Goal: Task Accomplishment & Management: Use online tool/utility

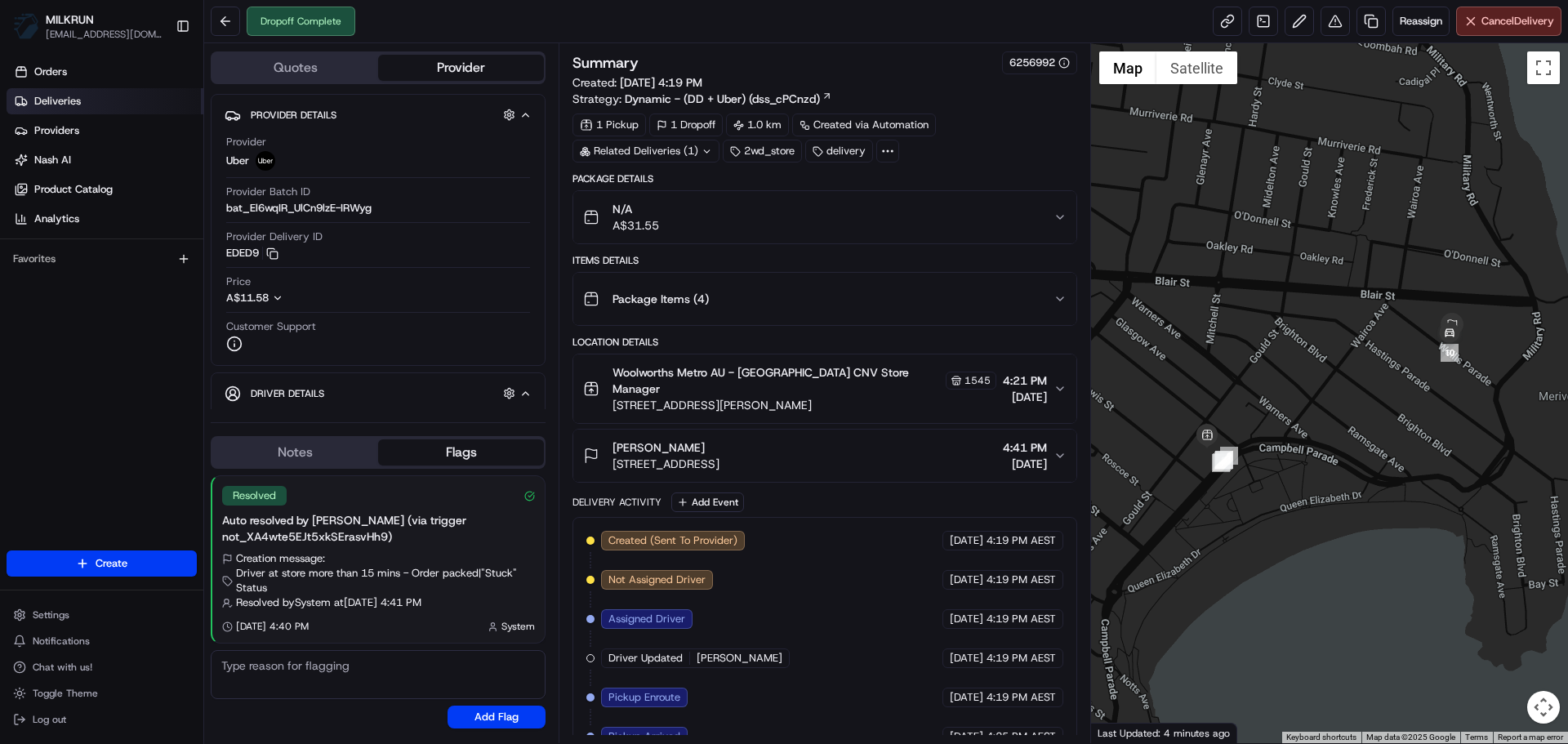
click at [82, 93] on link "Deliveries" at bounding box center [104, 101] width 197 height 26
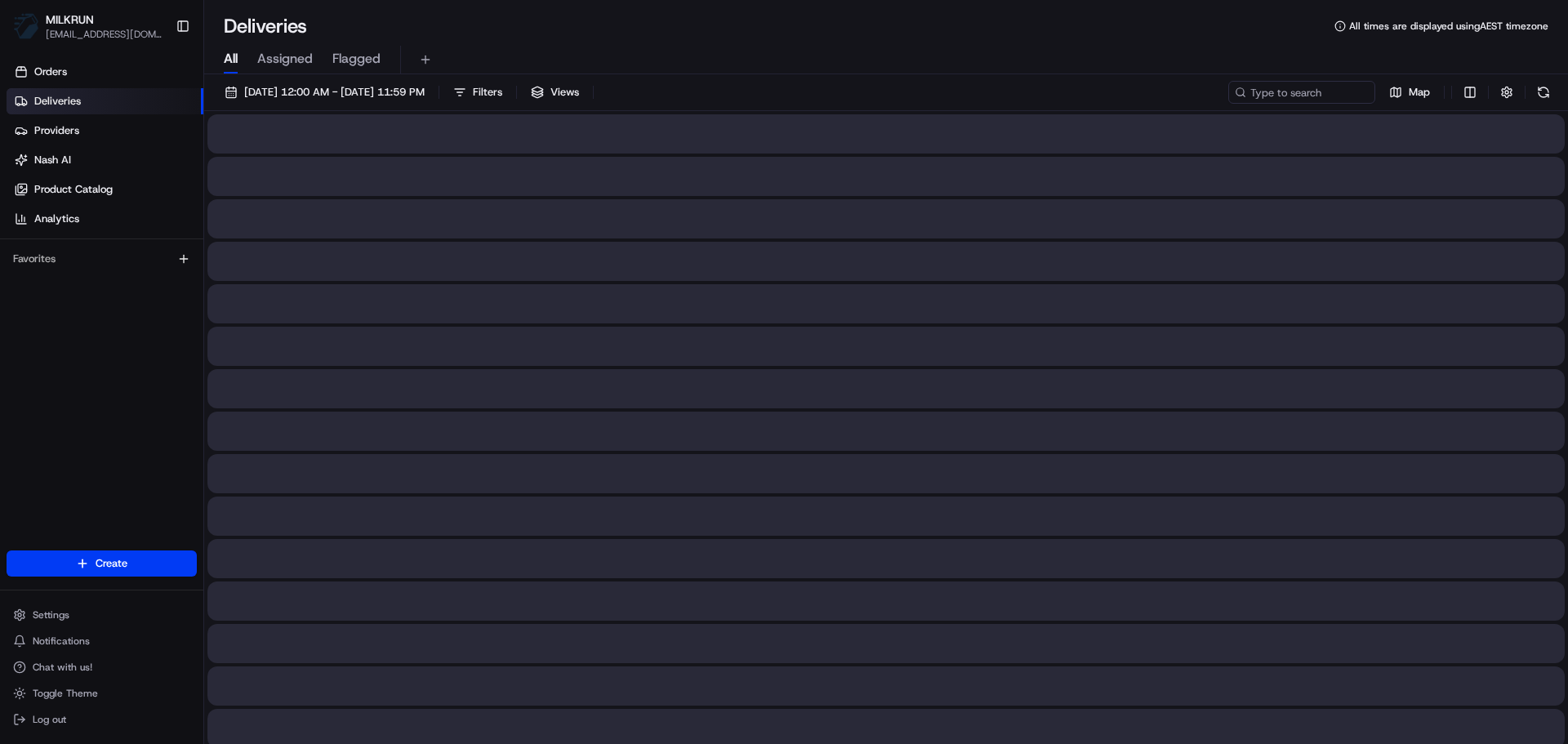
click at [231, 57] on span "All" at bounding box center [230, 58] width 14 height 19
click at [1261, 104] on div "18/08/2025 12:00 AM - 18/08/2025 11:59 PM Filters Views Map" at bounding box center [886, 95] width 1364 height 30
click at [1273, 88] on input at bounding box center [1277, 91] width 196 height 23
paste input "brooke foster"
type input "brooke foster"
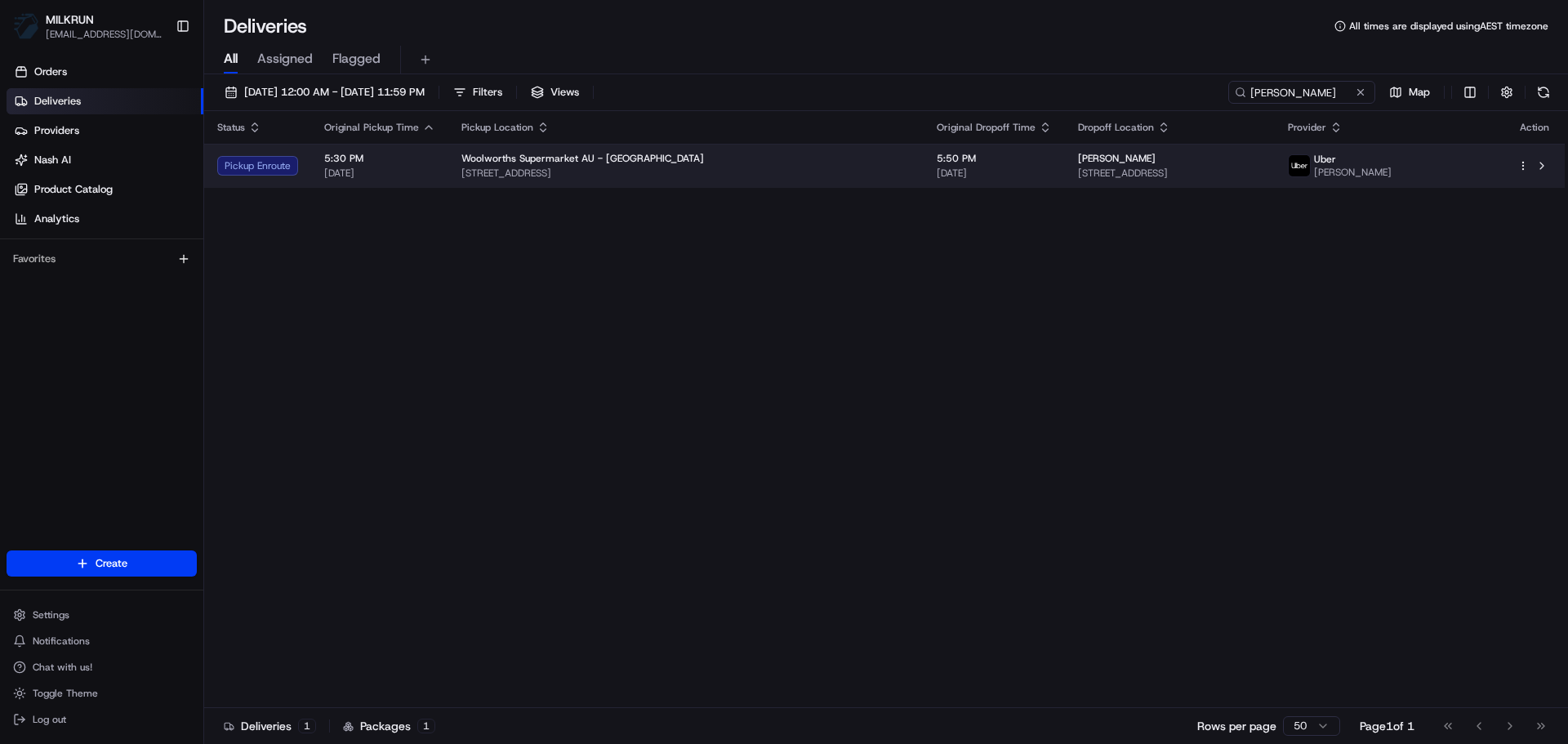
click at [521, 156] on span "Woolworths Supermarket AU - Marsden Fifth Avenue" at bounding box center [582, 158] width 242 height 13
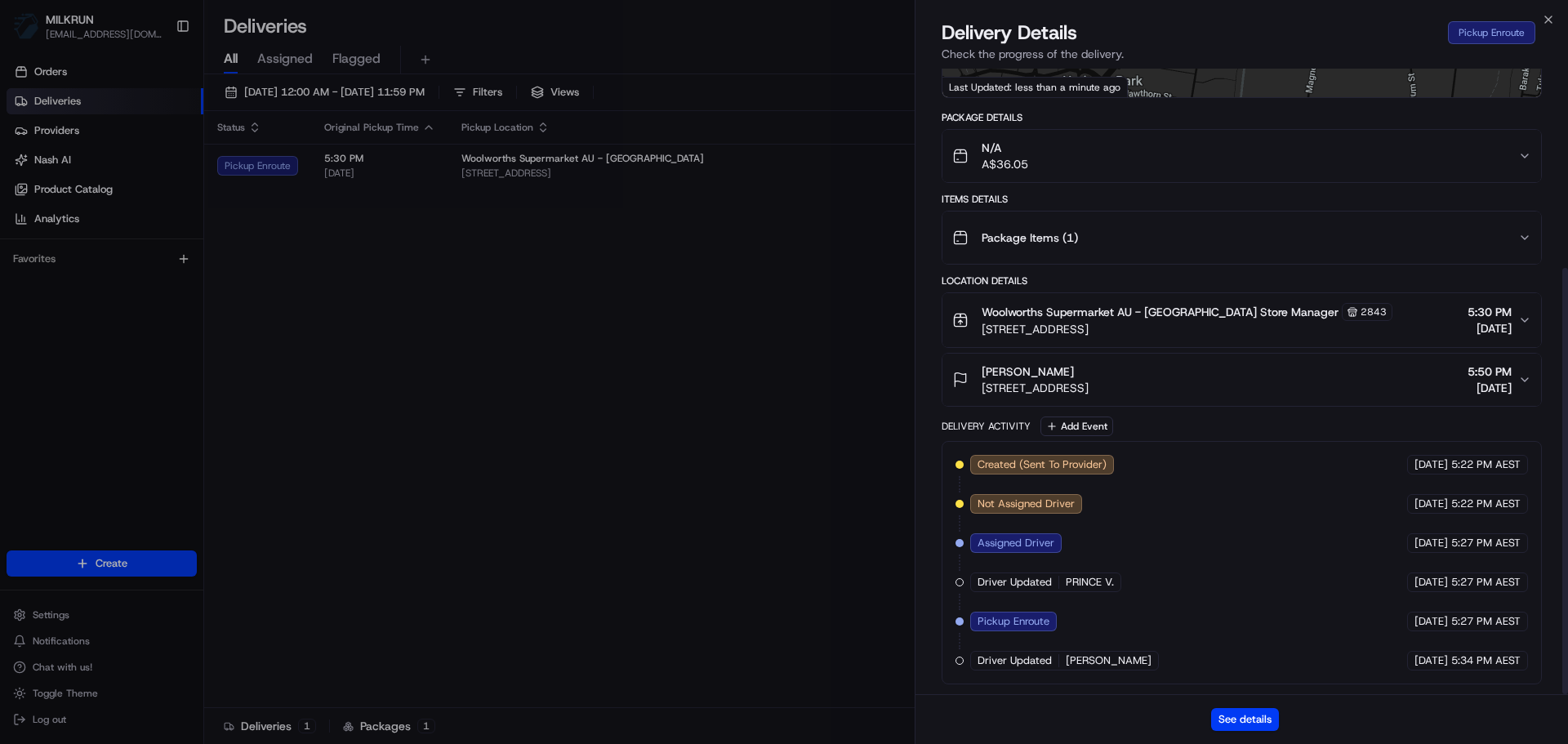
scroll to position [292, 0]
click at [1258, 724] on button "See details" at bounding box center [1245, 719] width 67 height 23
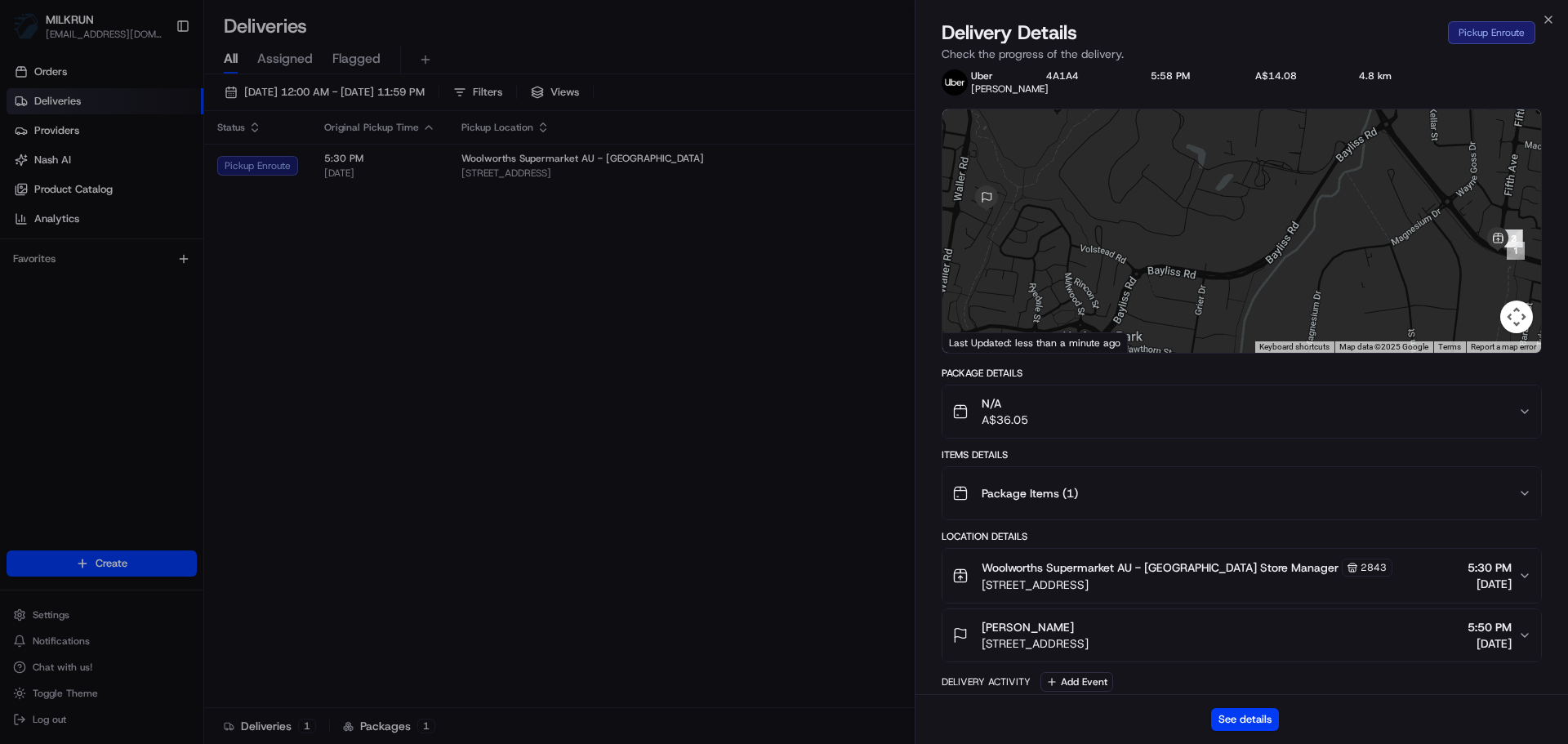
scroll to position [0, 0]
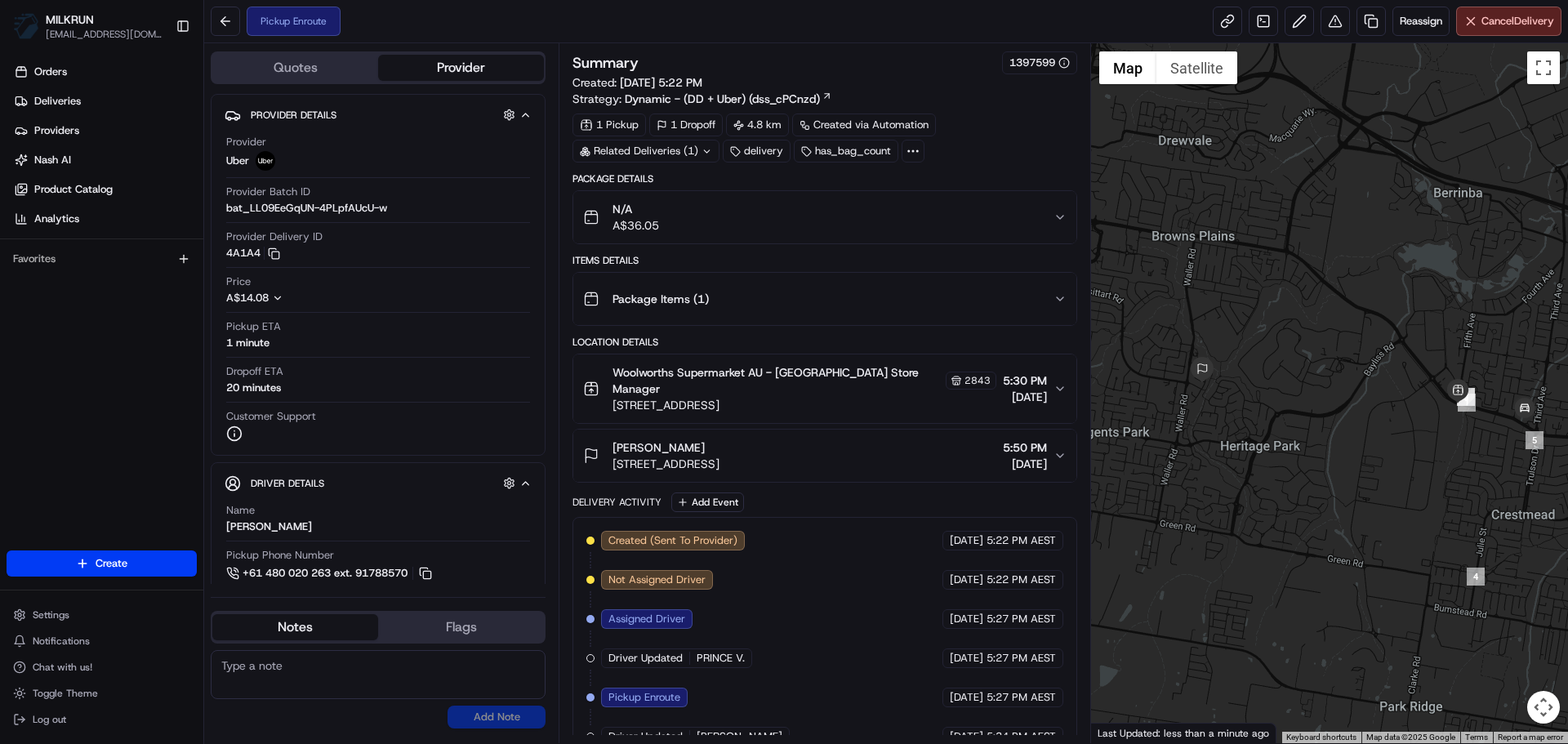
scroll to position [25, 0]
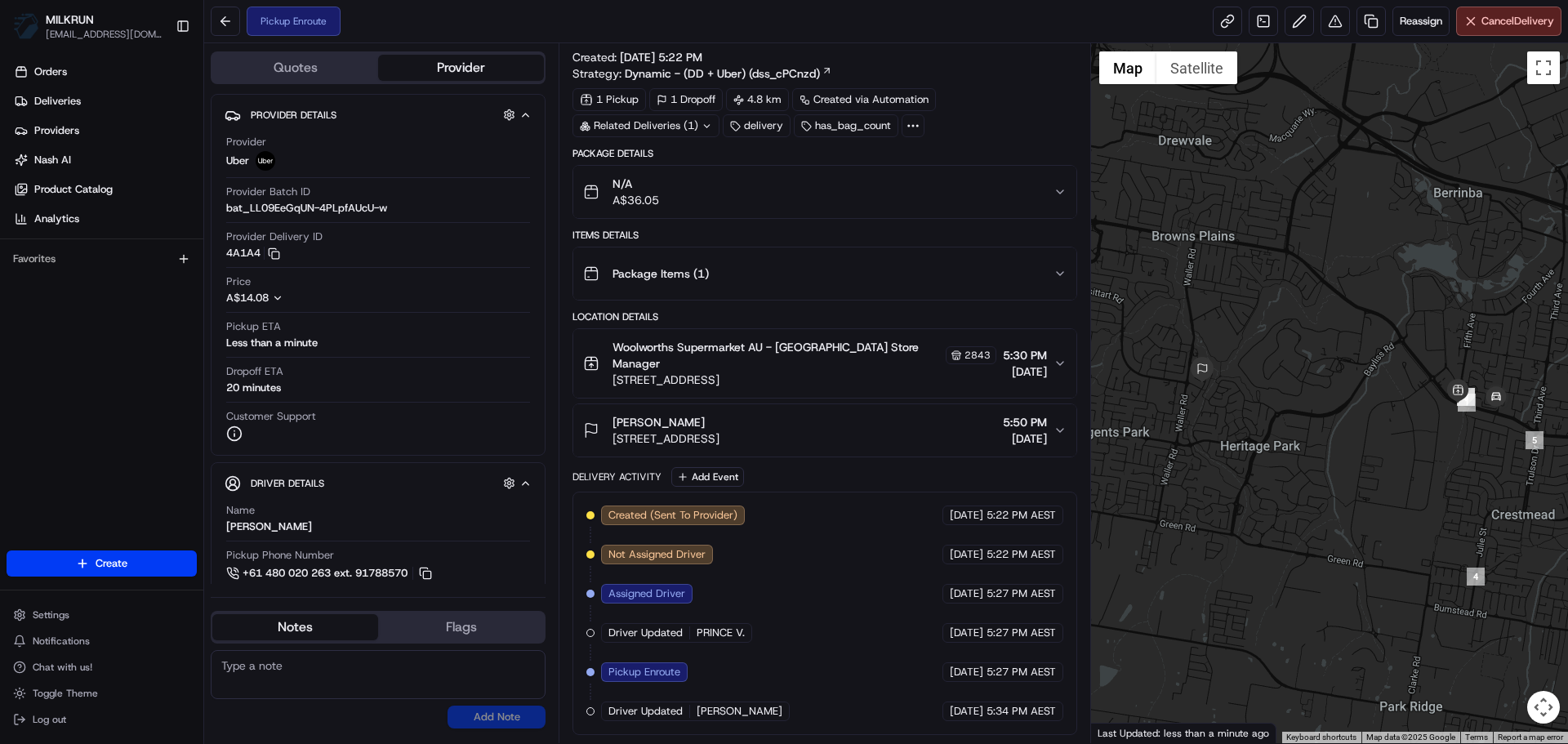
drag, startPoint x: 708, startPoint y: 355, endPoint x: 703, endPoint y: 567, distance: 212.1
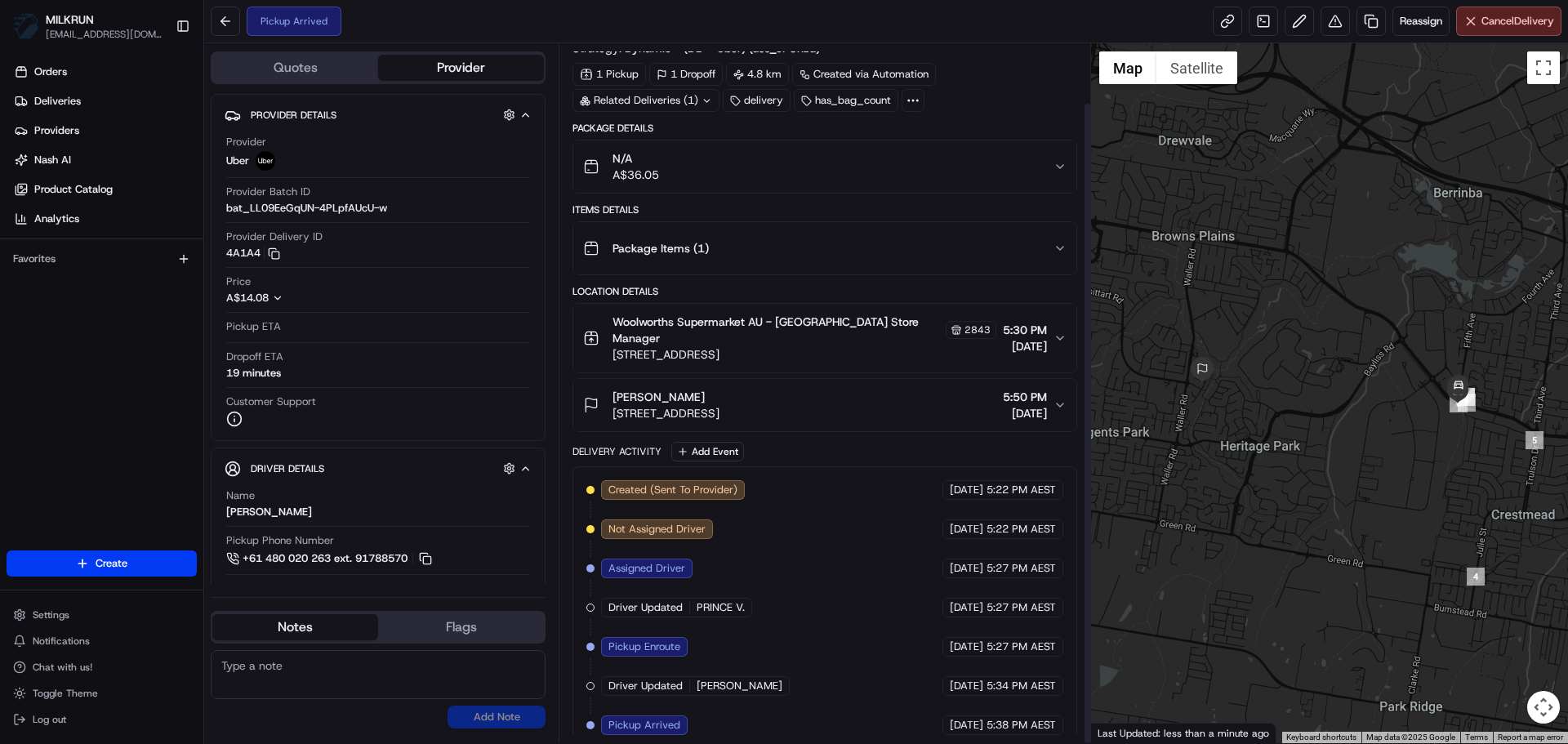
scroll to position [65, 0]
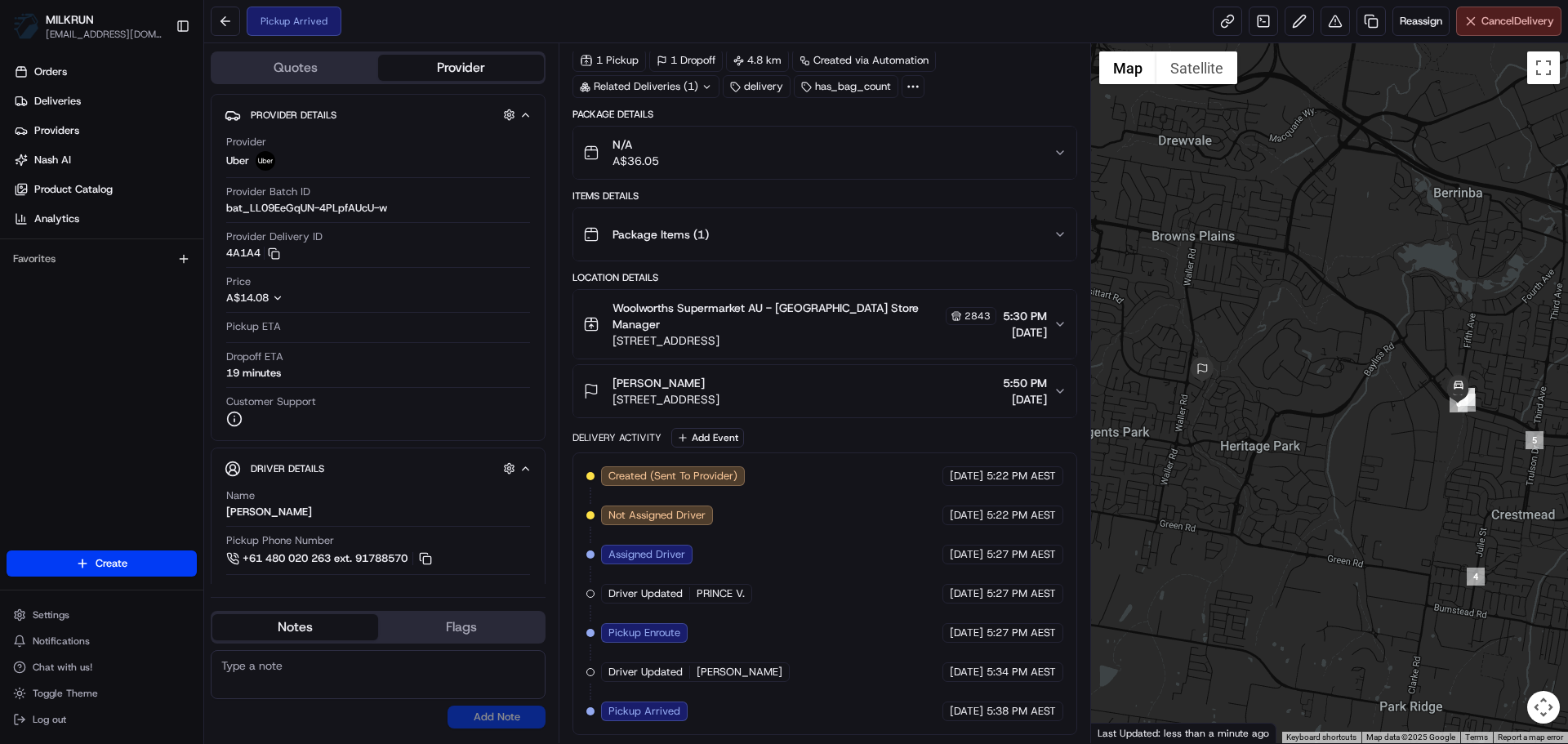
click at [1481, 17] on span "Cancel Delivery" at bounding box center [1517, 21] width 73 height 15
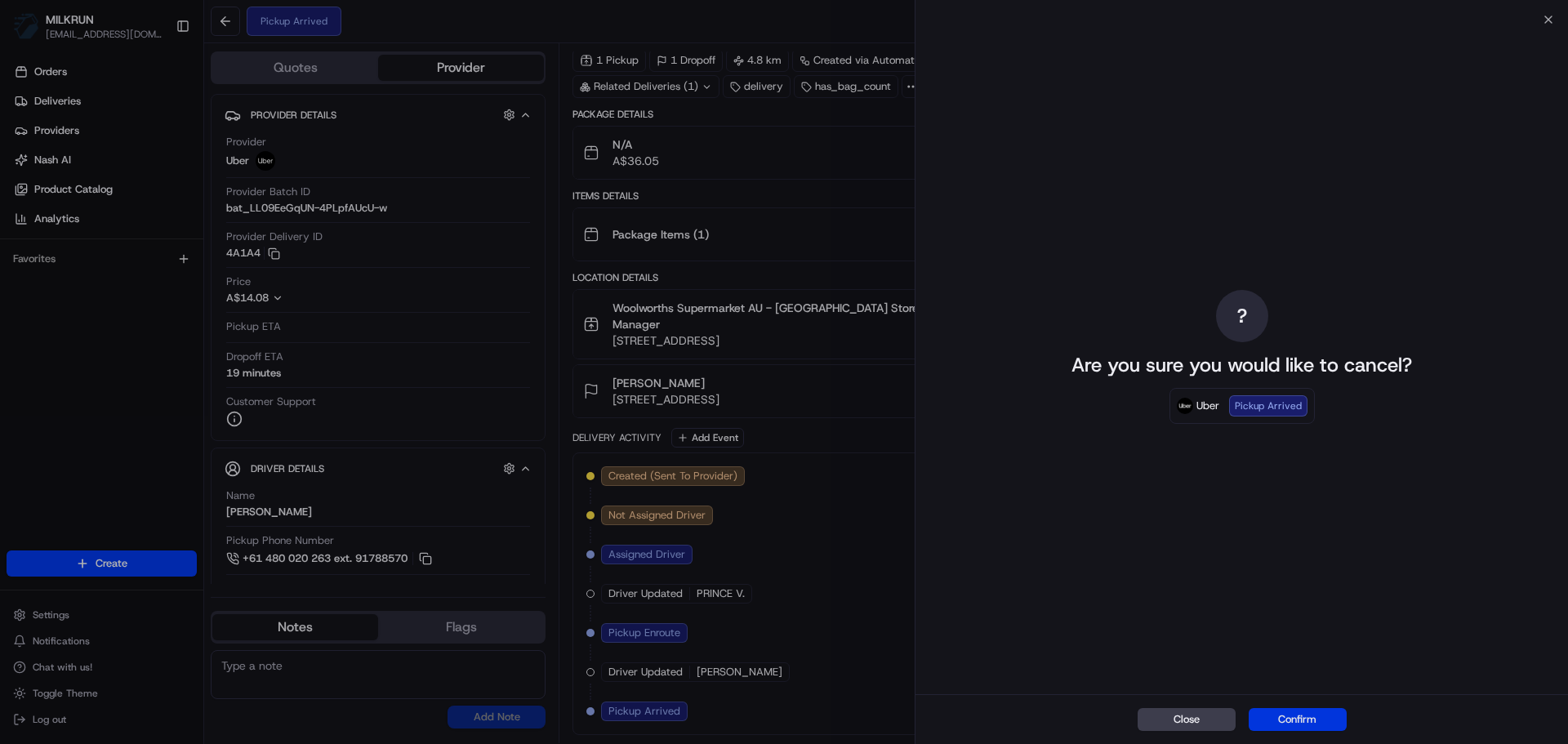
click at [1303, 719] on button "Confirm" at bounding box center [1297, 719] width 98 height 23
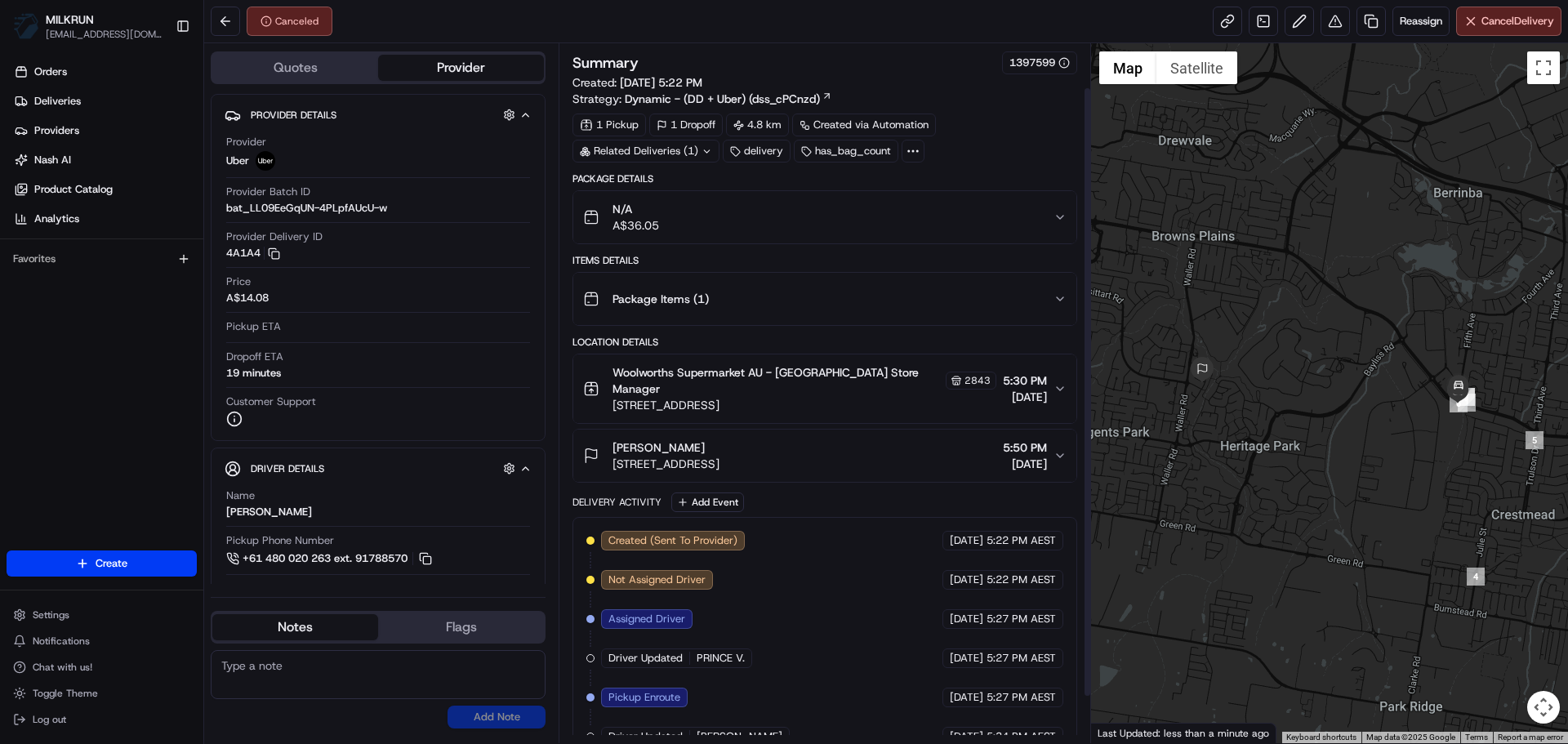
scroll to position [104, 0]
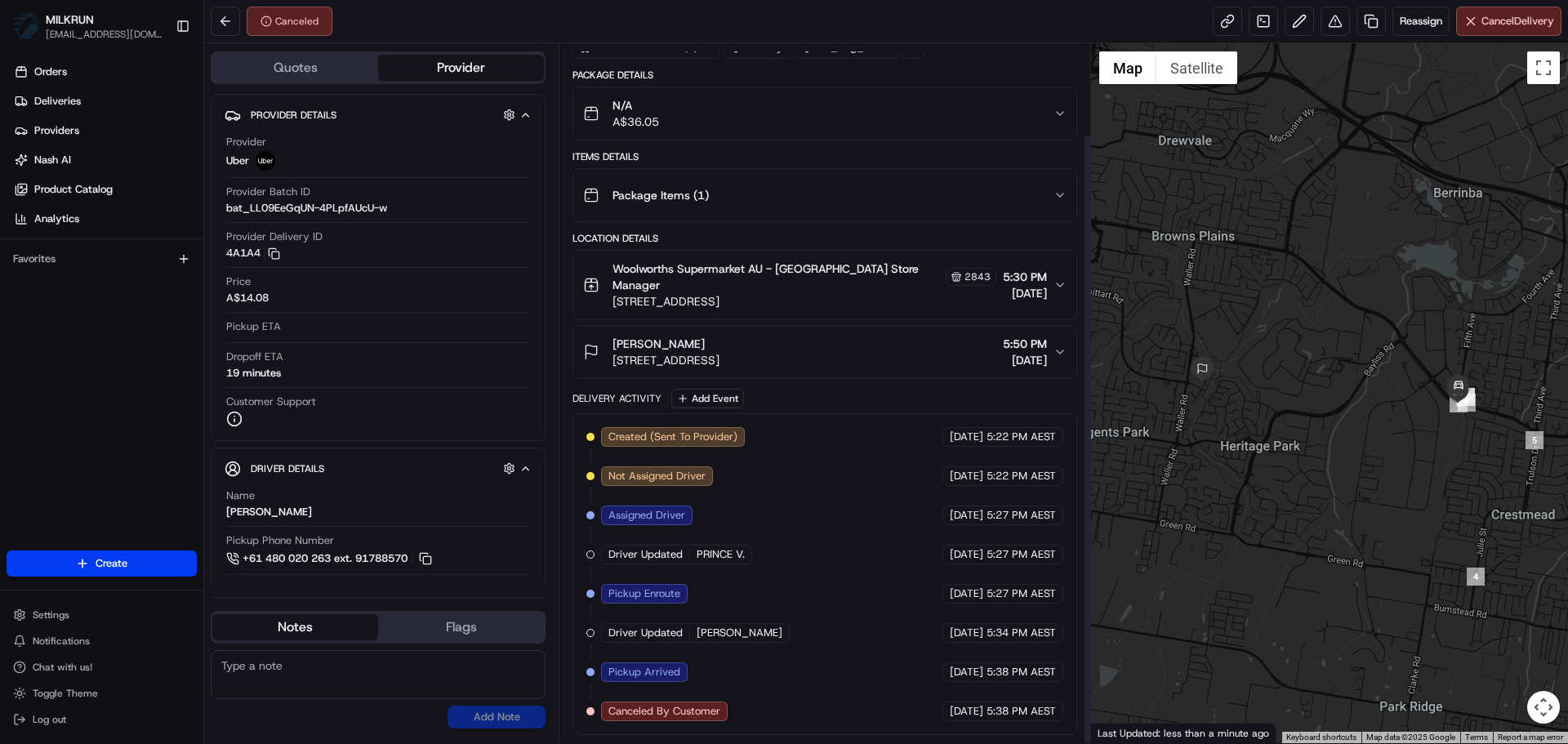
drag, startPoint x: 815, startPoint y: 568, endPoint x: 798, endPoint y: 748, distance: 180.8
drag, startPoint x: 1069, startPoint y: 248, endPoint x: 977, endPoint y: 487, distance: 256.1
click at [1392, 27] on button "Reassign" at bounding box center [1421, 21] width 57 height 30
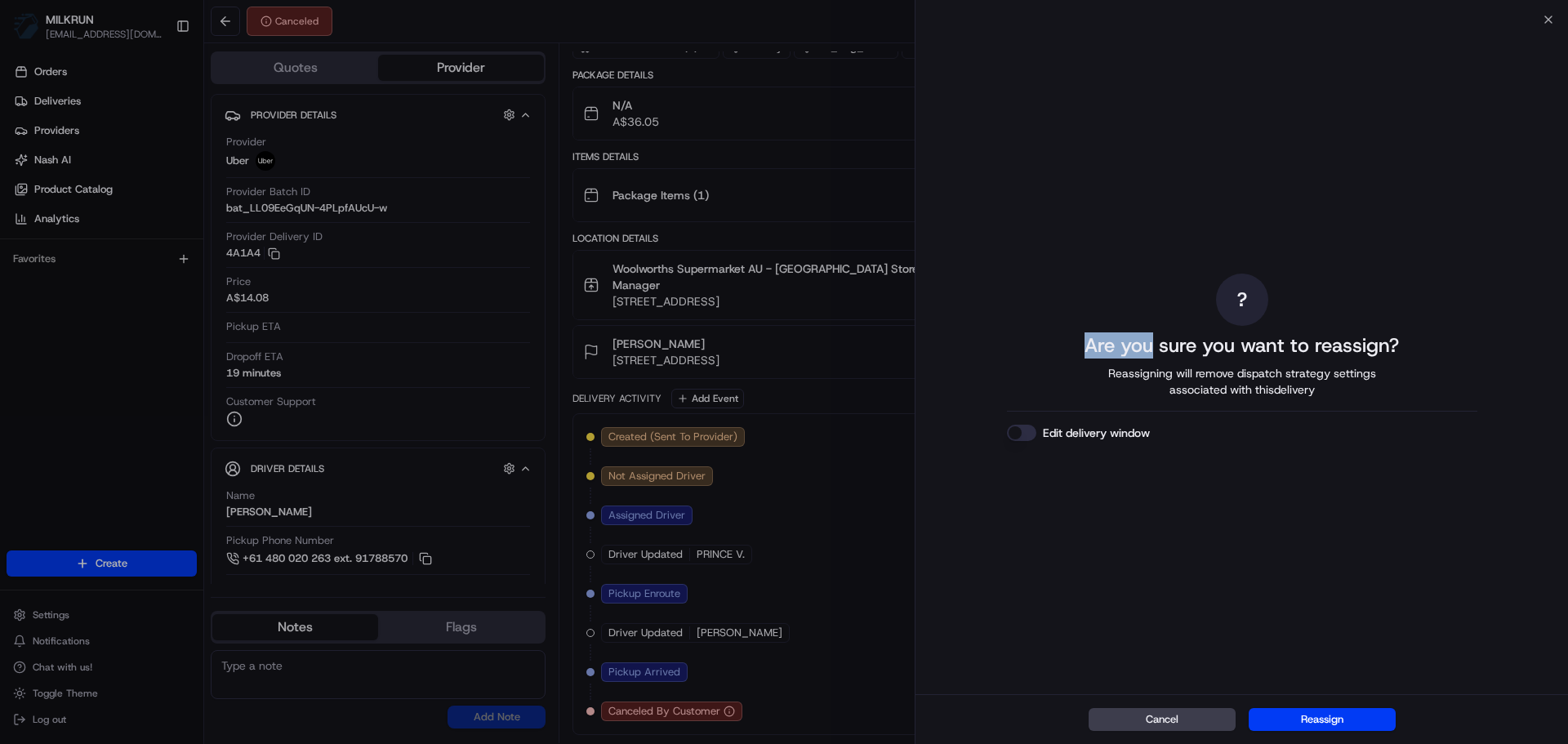
click at [1148, 341] on body "MILKRUN ashadid1@woolworths.com.au Toggle Sidebar Orders Deliveries Providers N…" at bounding box center [784, 372] width 1568 height 744
click at [1154, 720] on button "Cancel" at bounding box center [1161, 719] width 147 height 23
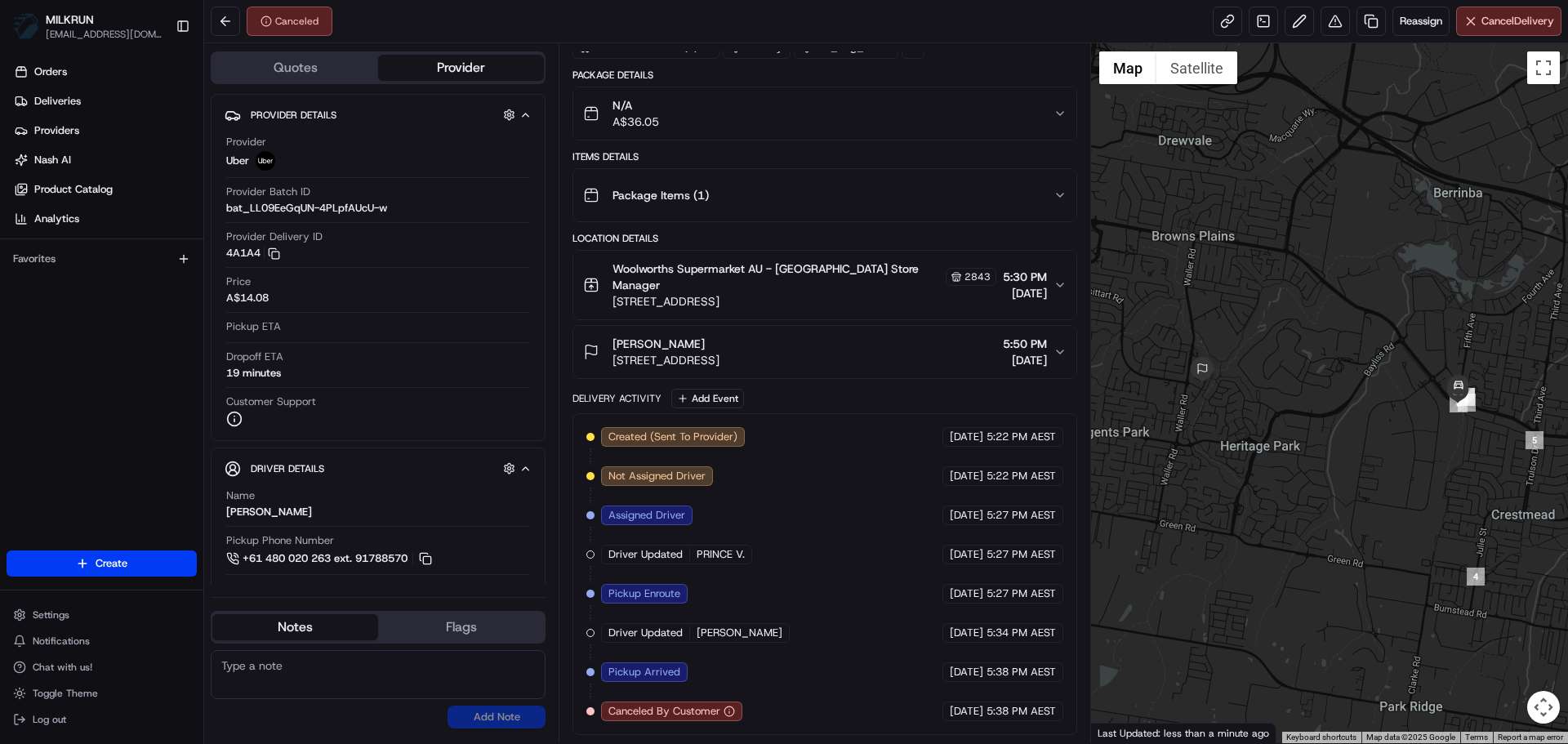
click at [926, 350] on div "brooke foster 2 Stretton Ct, Heritage Park, QLD 4118, AU 5:50 PM 18/08/2025" at bounding box center [818, 351] width 469 height 32
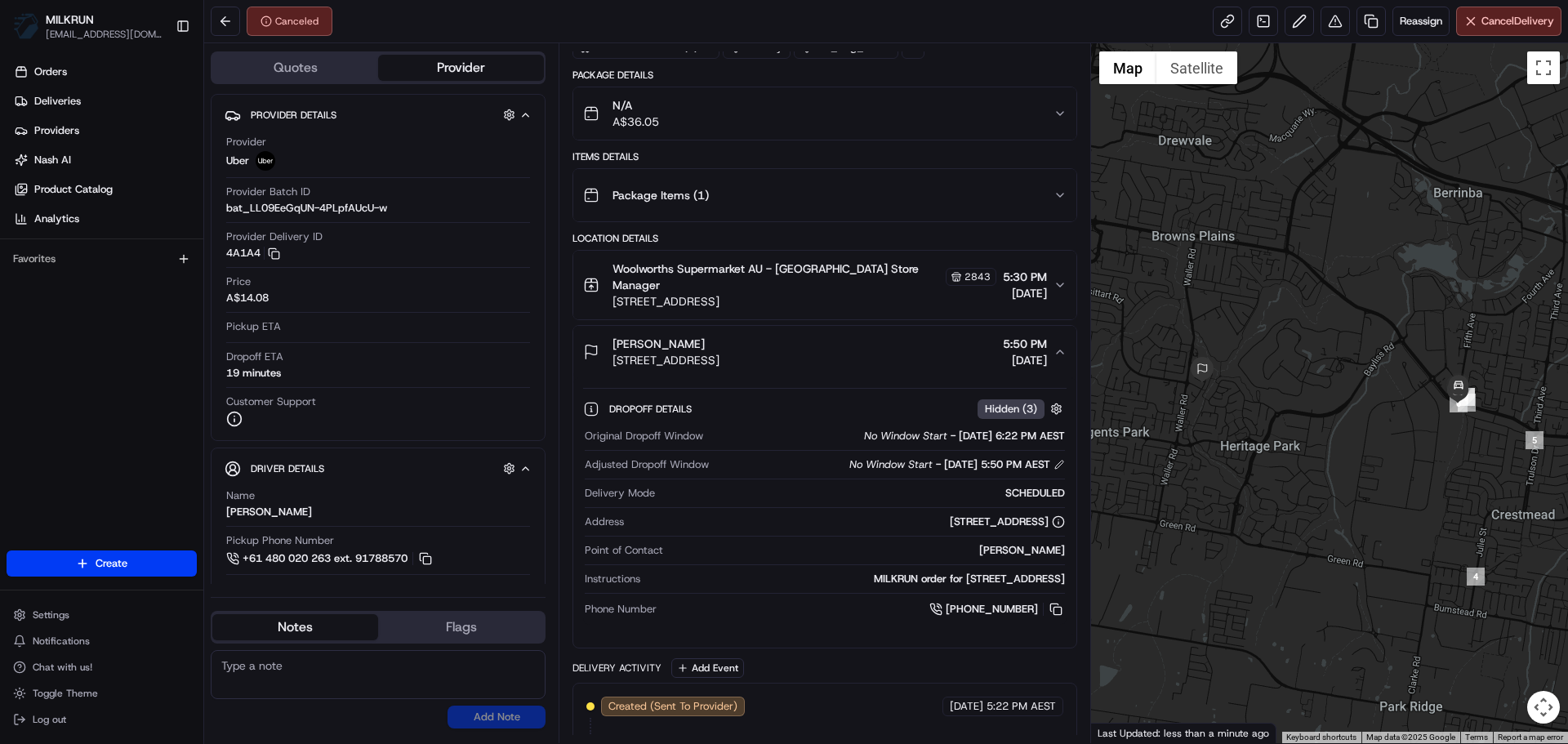
click at [917, 425] on div "Original Dropoff Window No Window Start - 18/08/2025 6:22 PM AEST Adjusted Drop…" at bounding box center [824, 523] width 482 height 202
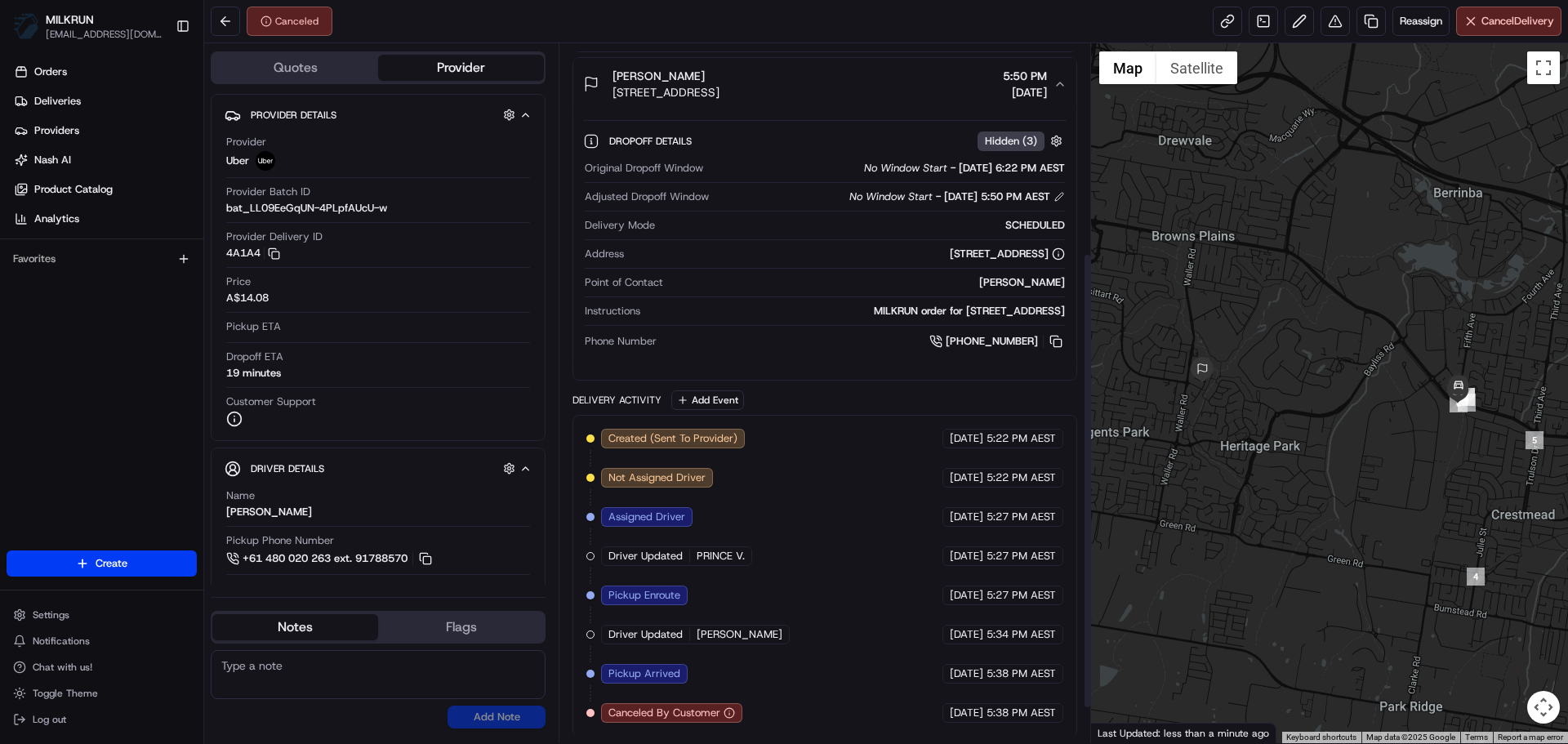
scroll to position [373, 0]
drag, startPoint x: 881, startPoint y: 566, endPoint x: 837, endPoint y: 588, distance: 49.2
click at [871, 569] on div "Created (Sent To Provider) Uber 18/08/2025 5:22 PM AEST Not Assigned Driver Ube…" at bounding box center [824, 574] width 476 height 294
click at [1356, 18] on link at bounding box center [1371, 21] width 30 height 30
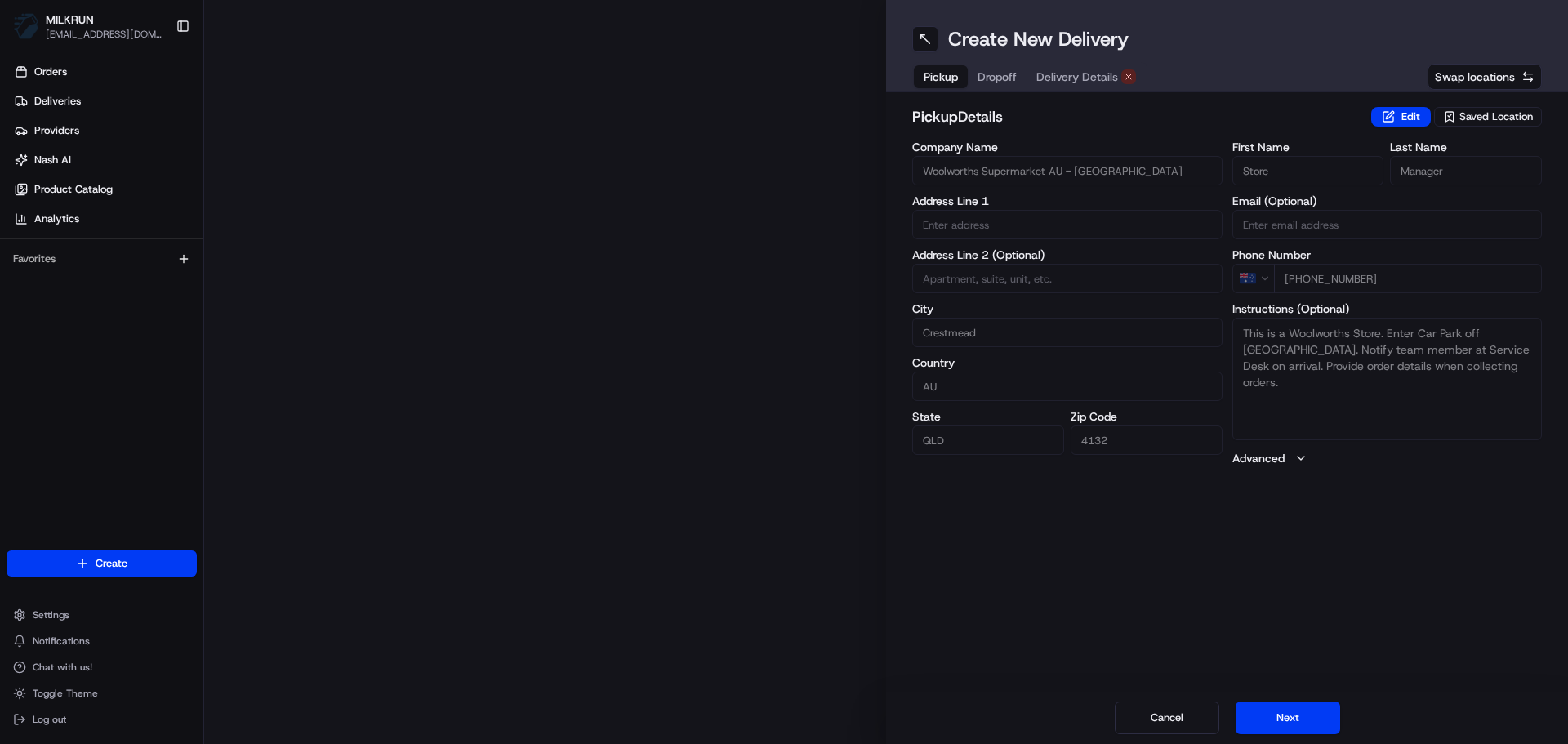
type input "Fifth Ave & Browns Plains Rd"
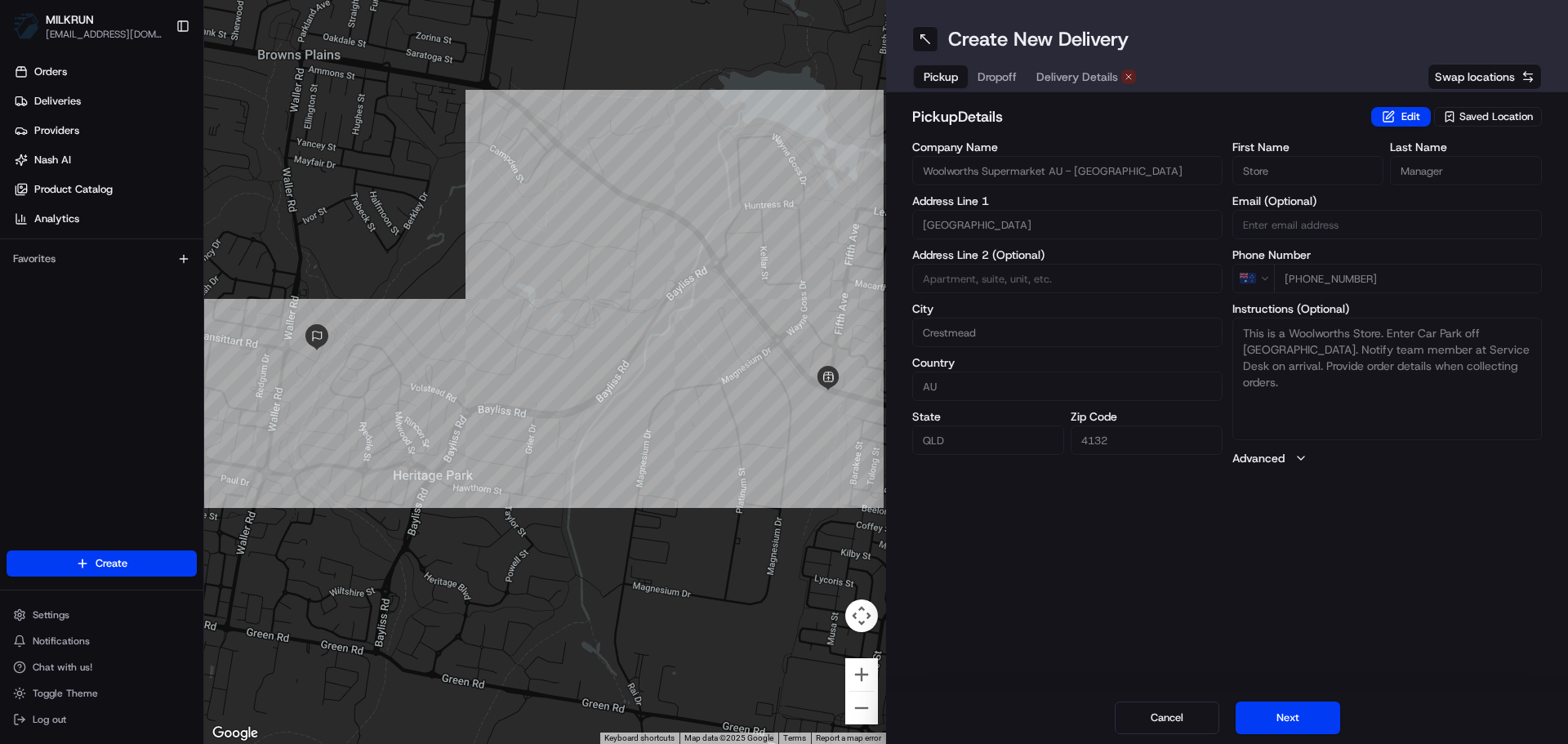
click at [1293, 734] on div "Cancel Next" at bounding box center [1227, 717] width 682 height 53
click at [1295, 726] on button "Next" at bounding box center [1287, 717] width 104 height 32
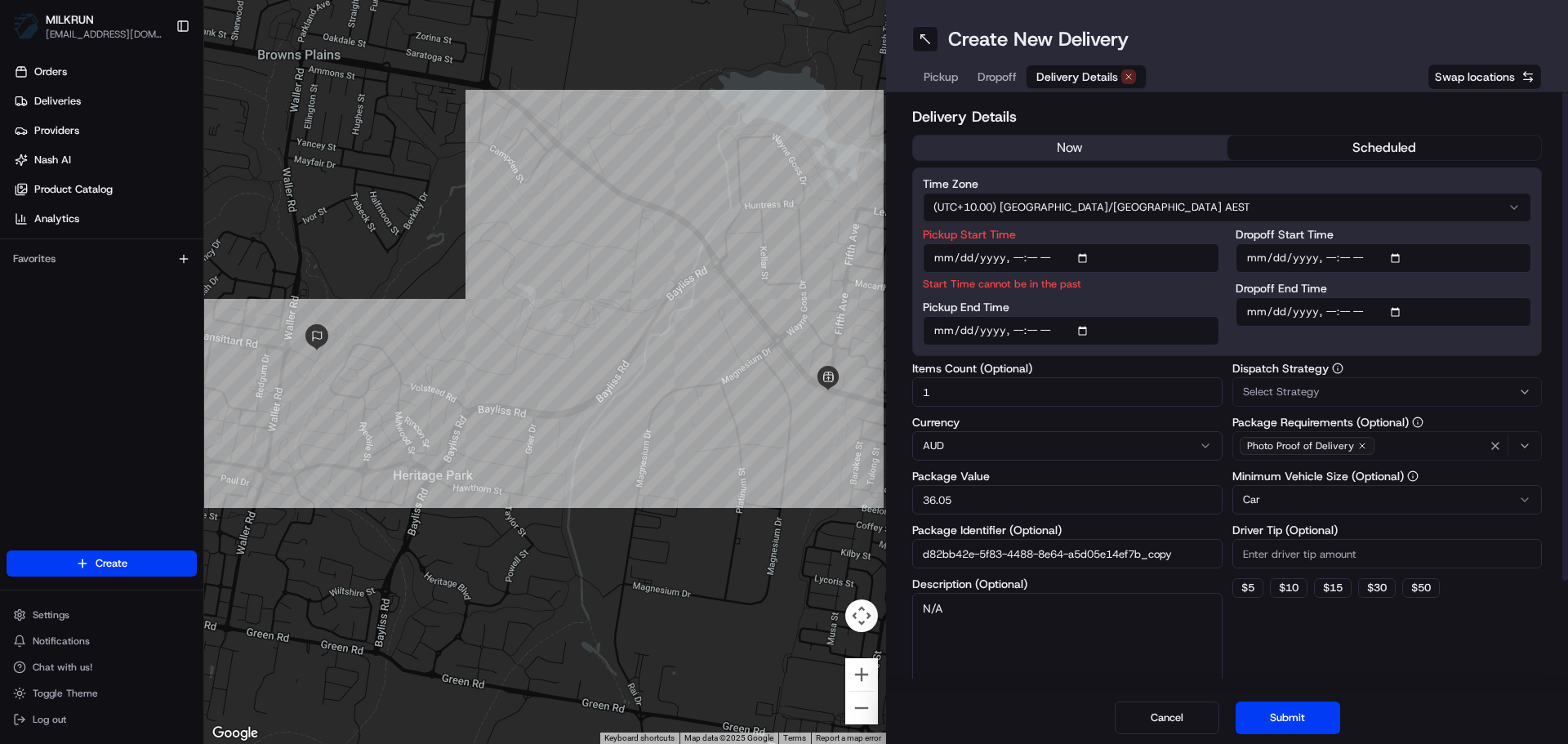
click at [1286, 140] on button "scheduled" at bounding box center [1384, 148] width 314 height 25
click at [1351, 139] on button "scheduled" at bounding box center [1384, 148] width 314 height 25
click at [1255, 308] on input "Dropoff End Time" at bounding box center [1383, 312] width 297 height 30
click at [1015, 257] on input "Pickup Start Time" at bounding box center [1071, 258] width 297 height 30
type input "2025-08-18T18:05"
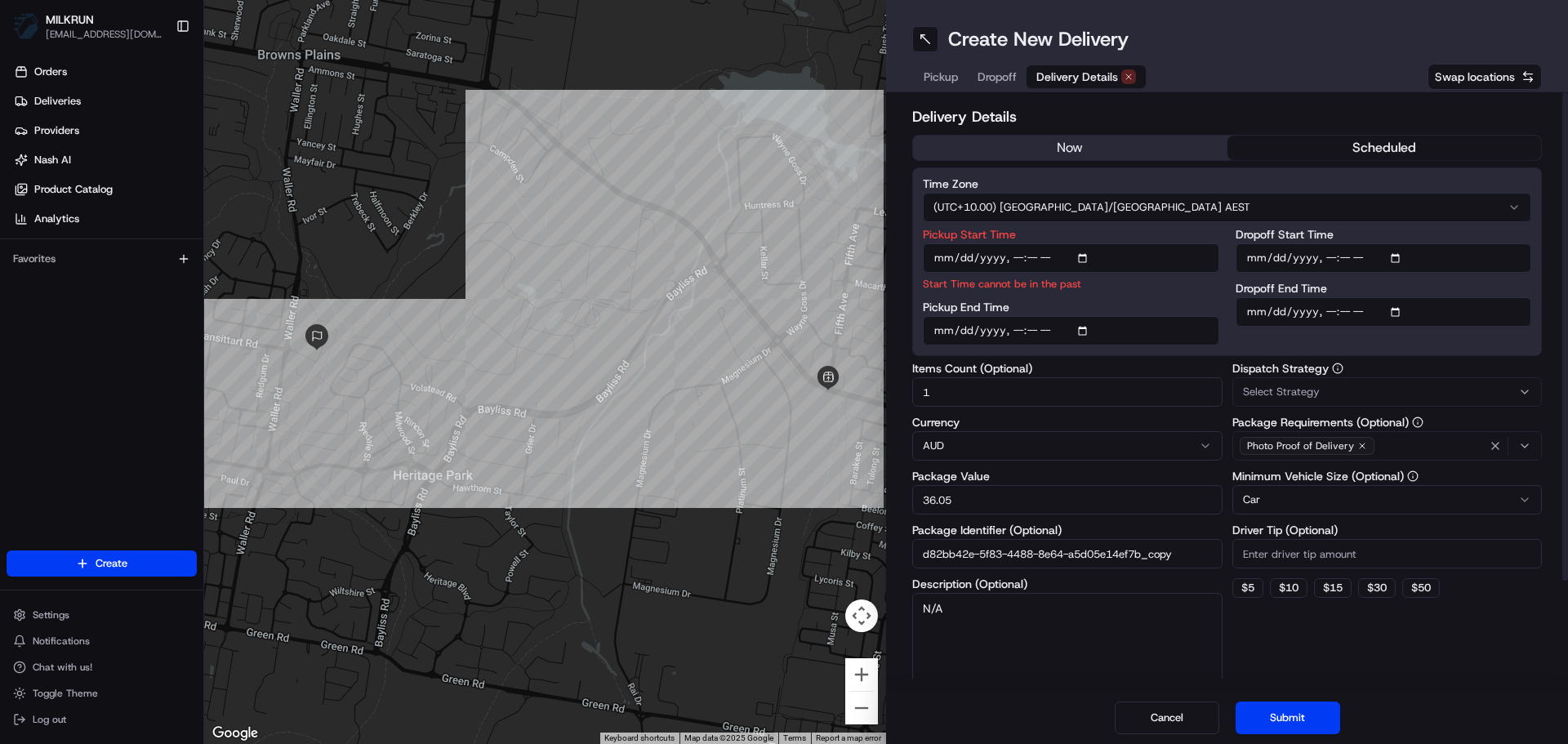
click at [1294, 724] on button "Submit" at bounding box center [1287, 717] width 104 height 32
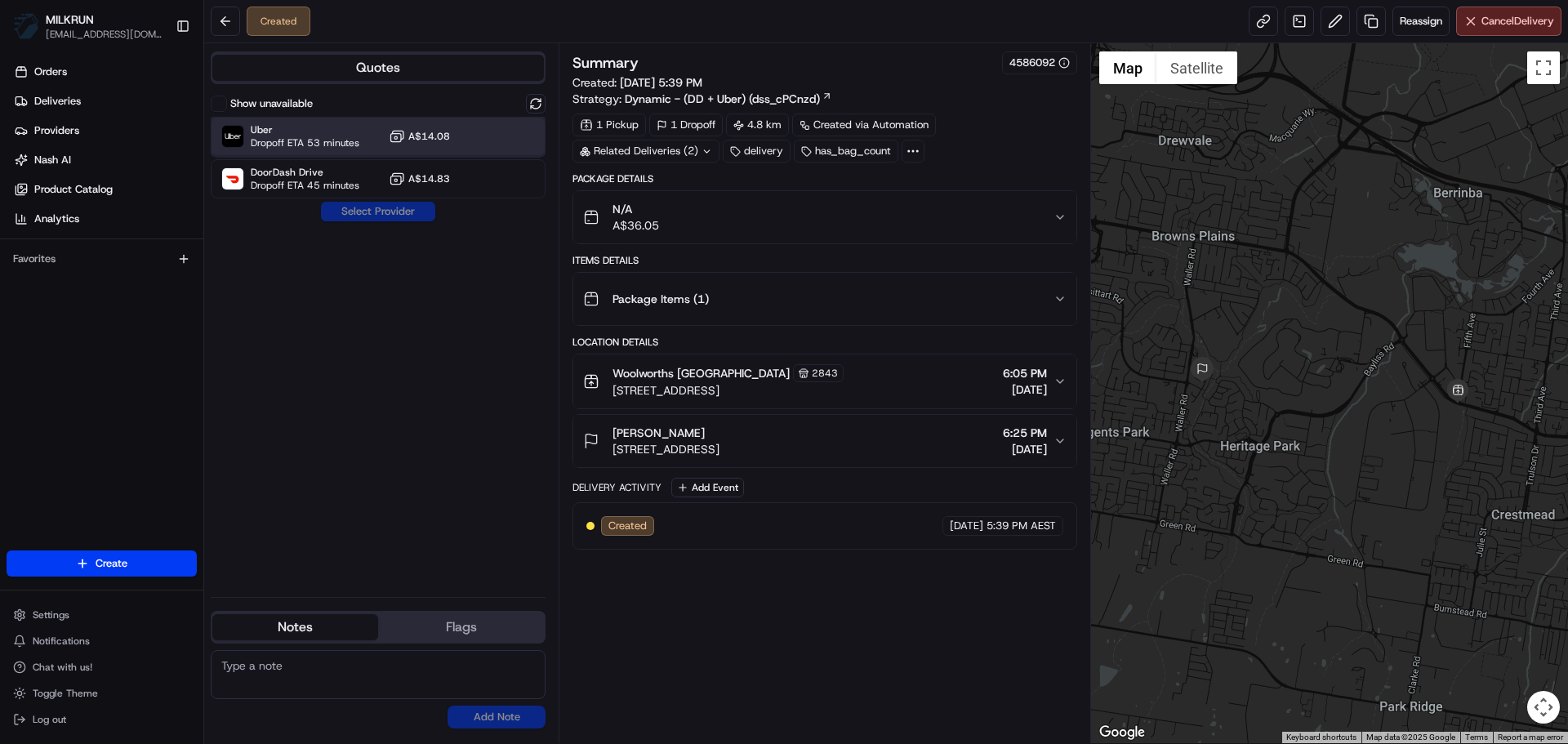
click at [354, 137] on span "Dropoff ETA 53 minutes" at bounding box center [305, 143] width 109 height 13
click at [352, 201] on button "Assign Provider" at bounding box center [377, 211] width 115 height 19
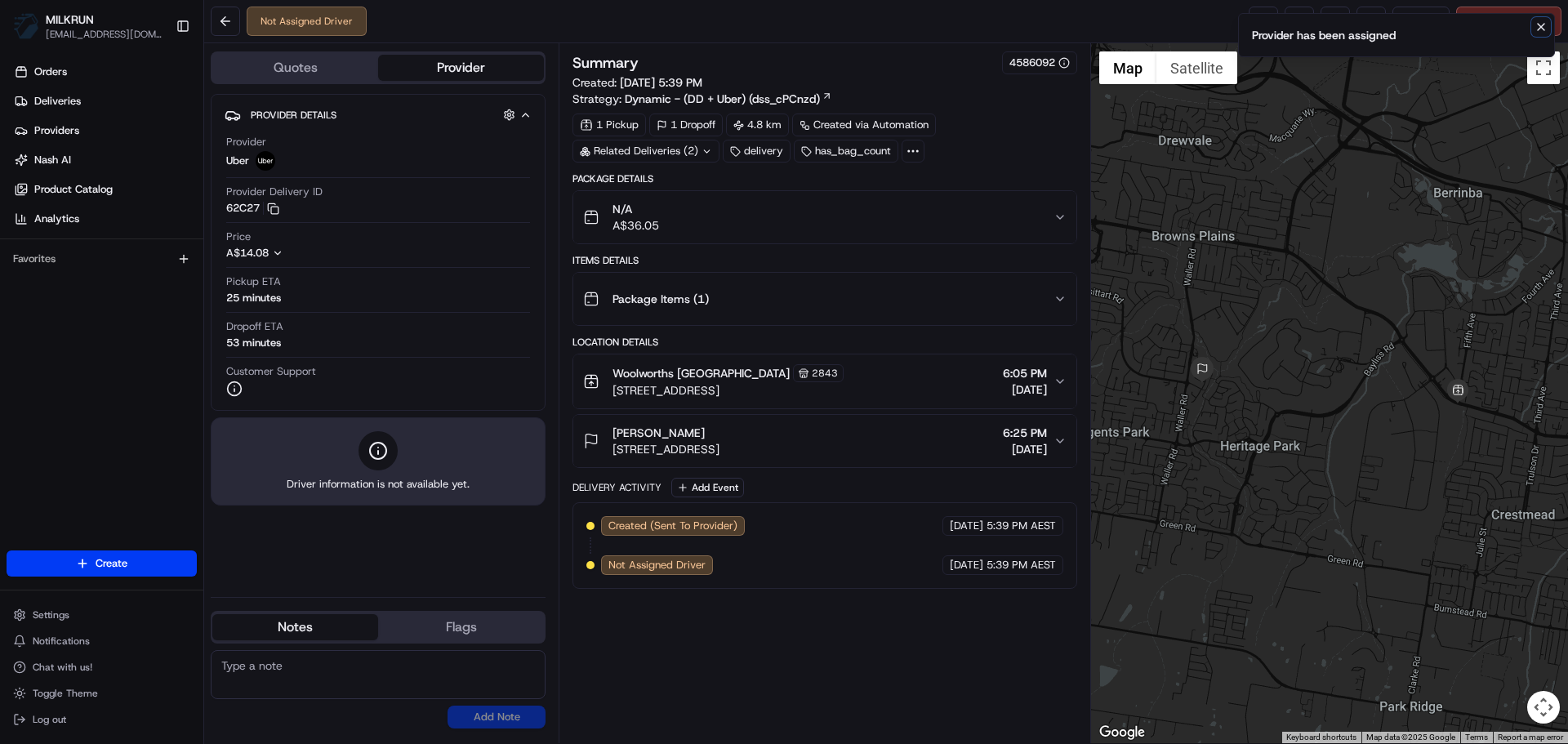
click at [1534, 29] on icon "Notifications (F8)" at bounding box center [1540, 27] width 13 height 13
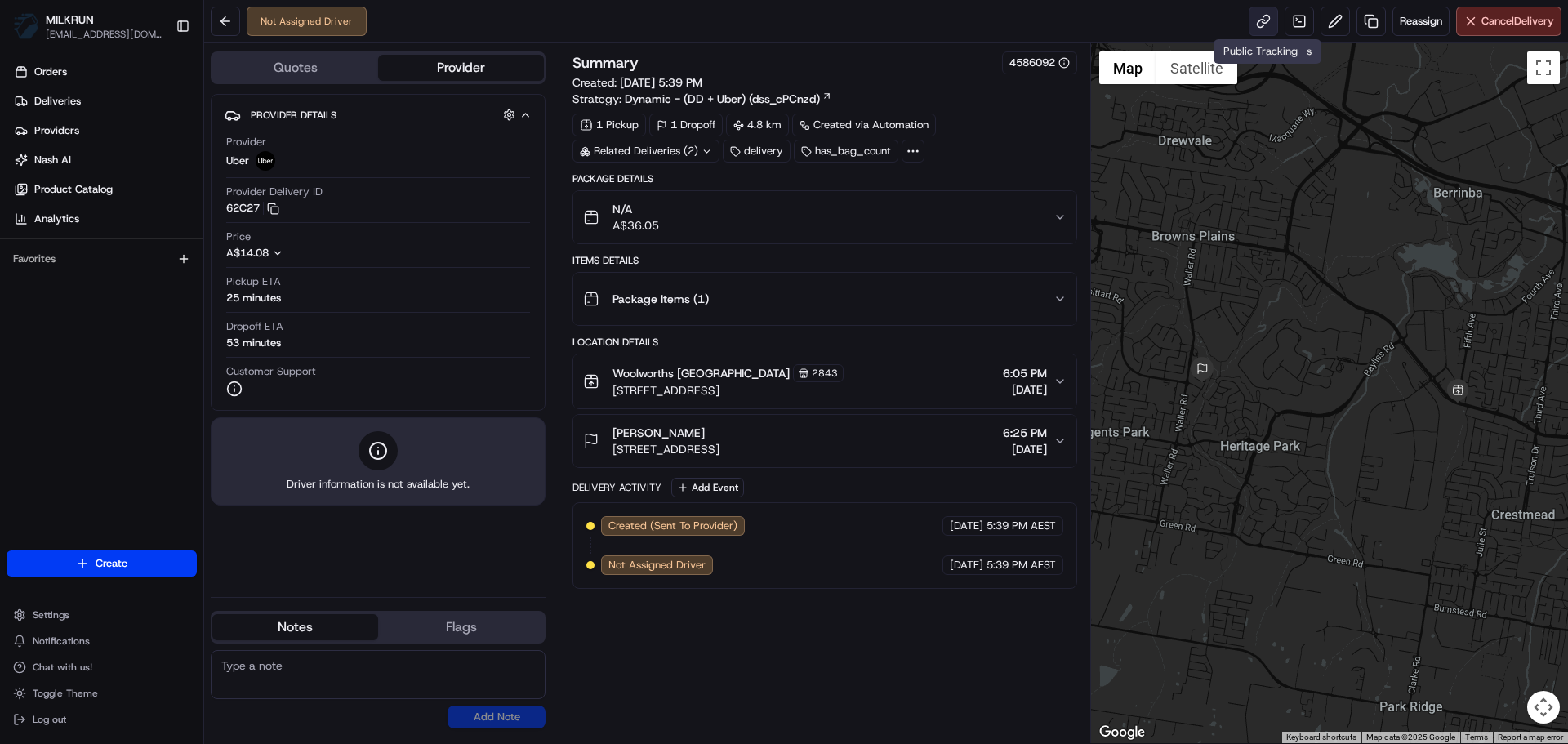
click at [1266, 18] on link at bounding box center [1263, 21] width 30 height 30
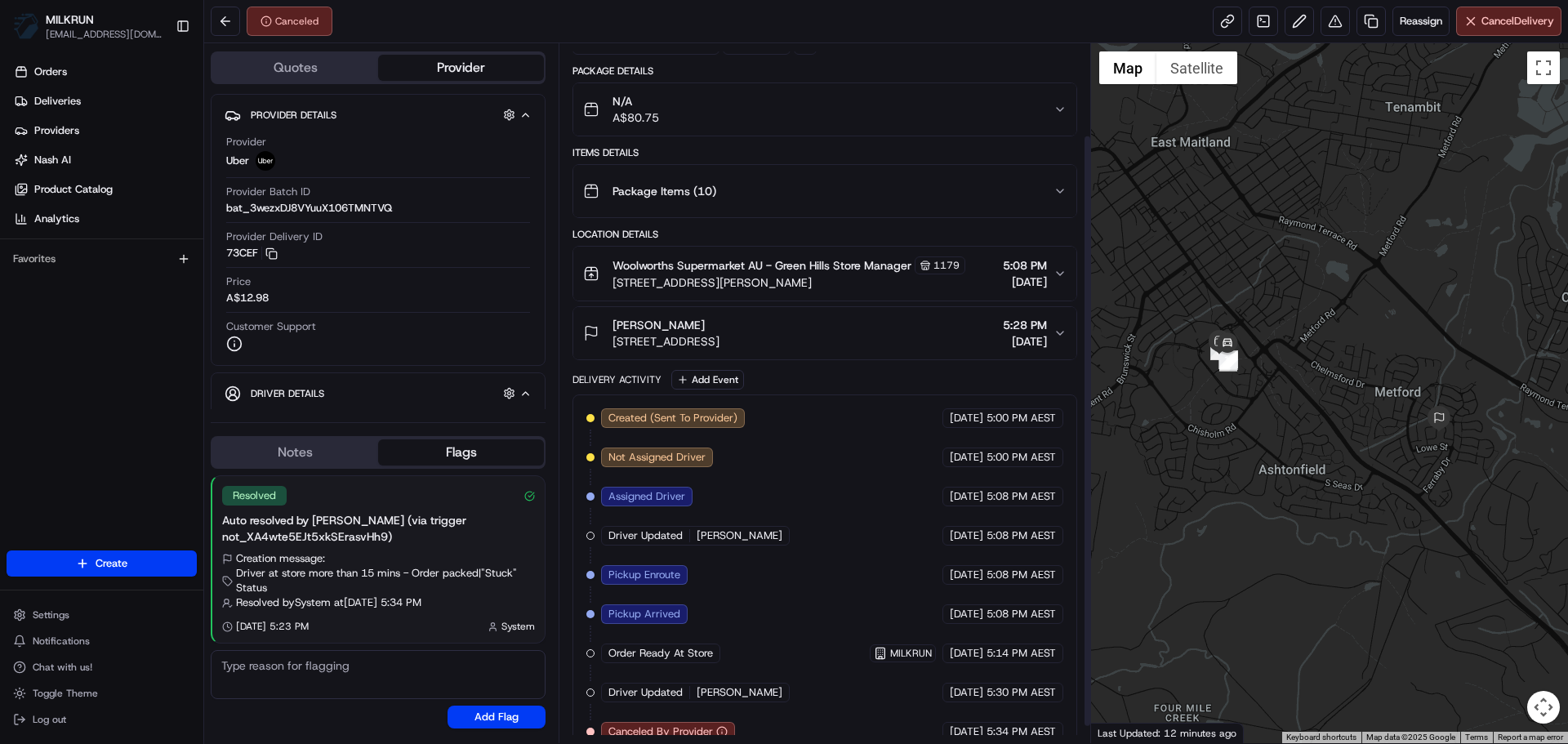
scroll to position [128, 0]
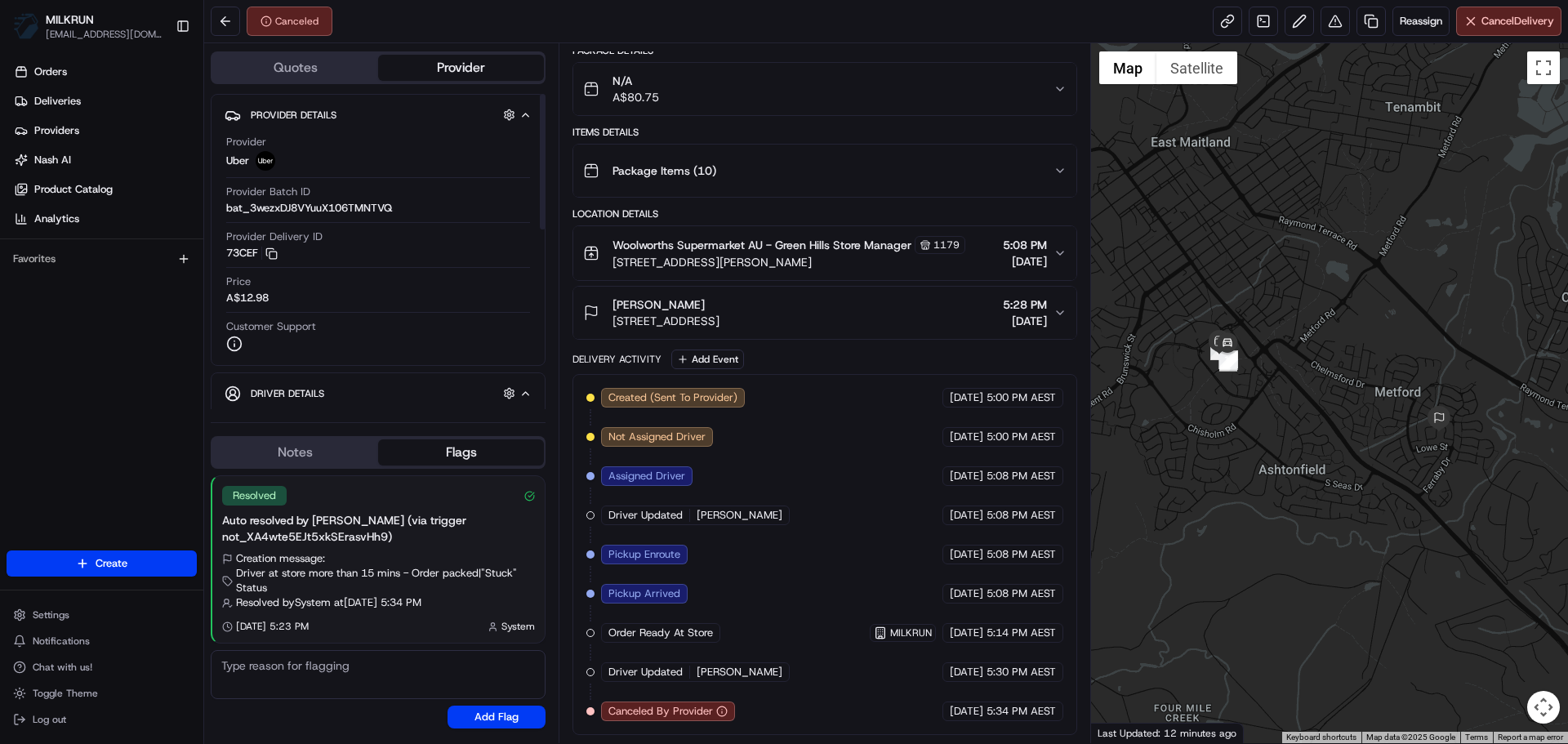
drag, startPoint x: 776, startPoint y: 523, endPoint x: 764, endPoint y: 613, distance: 90.8
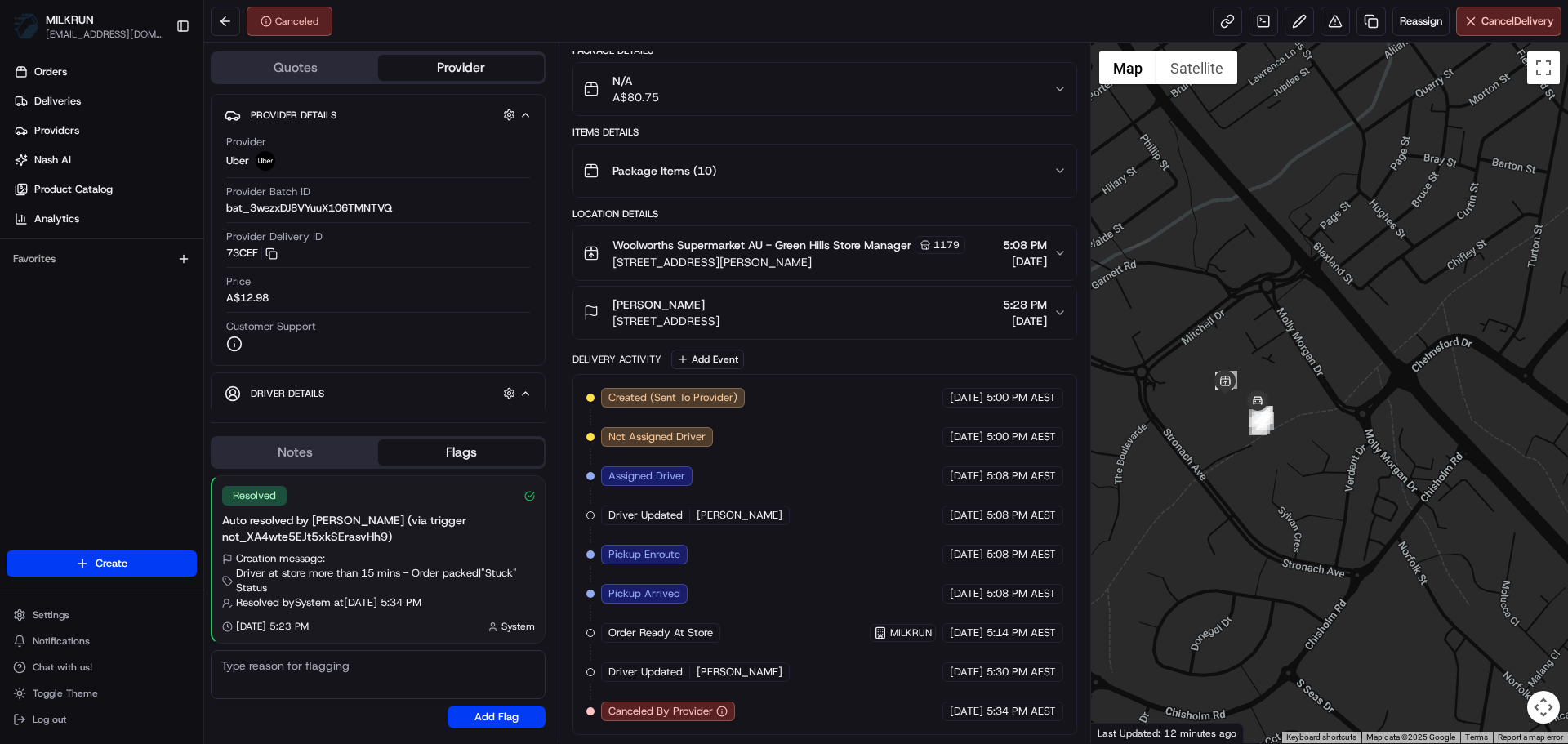
drag, startPoint x: 850, startPoint y: 394, endPoint x: 835, endPoint y: 525, distance: 131.9
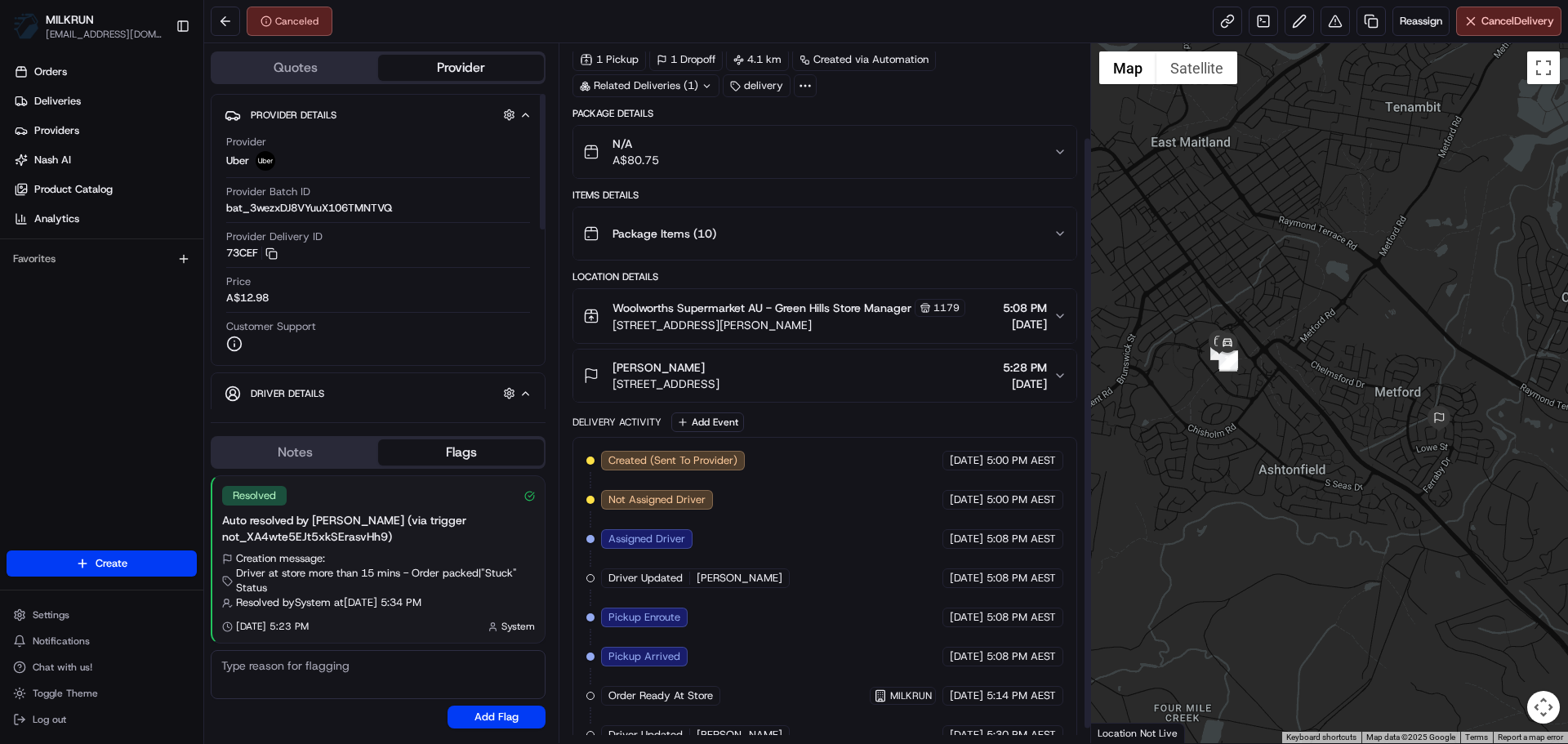
scroll to position [128, 0]
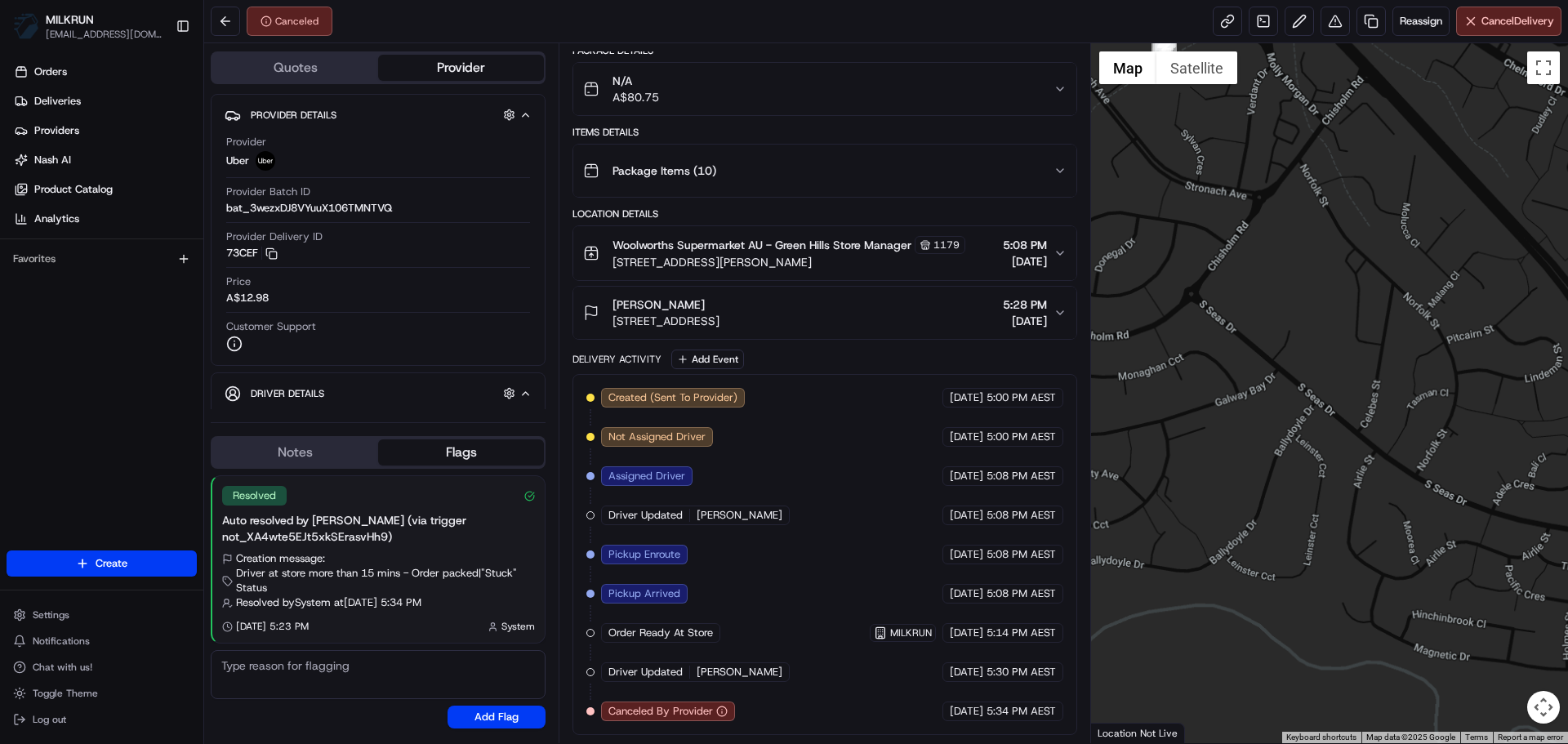
drag, startPoint x: 1151, startPoint y: 196, endPoint x: 1185, endPoint y: 319, distance: 127.6
click at [1185, 319] on div at bounding box center [1330, 393] width 478 height 700
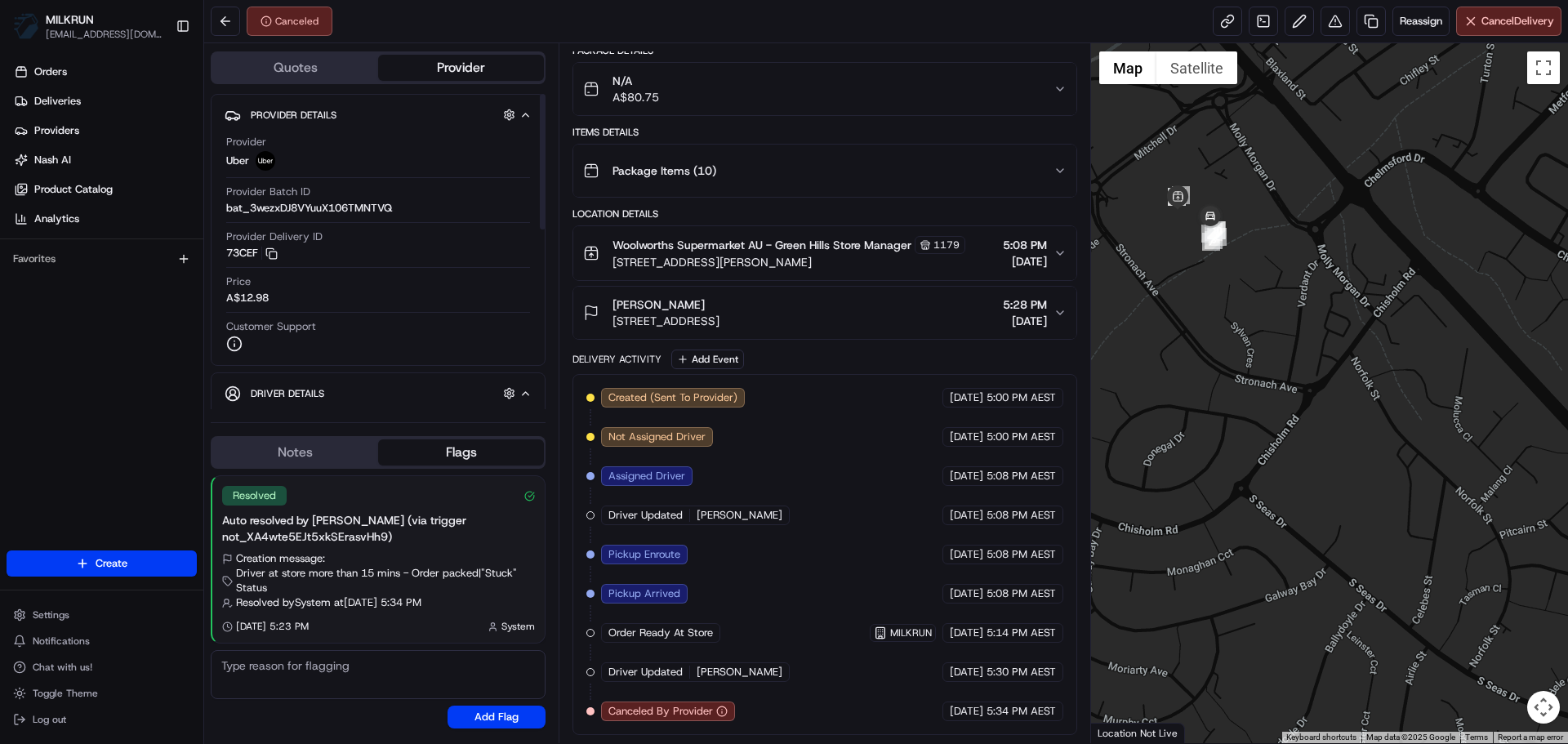
drag, startPoint x: 631, startPoint y: 342, endPoint x: 1531, endPoint y: 317, distance: 900.3
drag, startPoint x: 881, startPoint y: 489, endPoint x: 874, endPoint y: 511, distance: 23.1
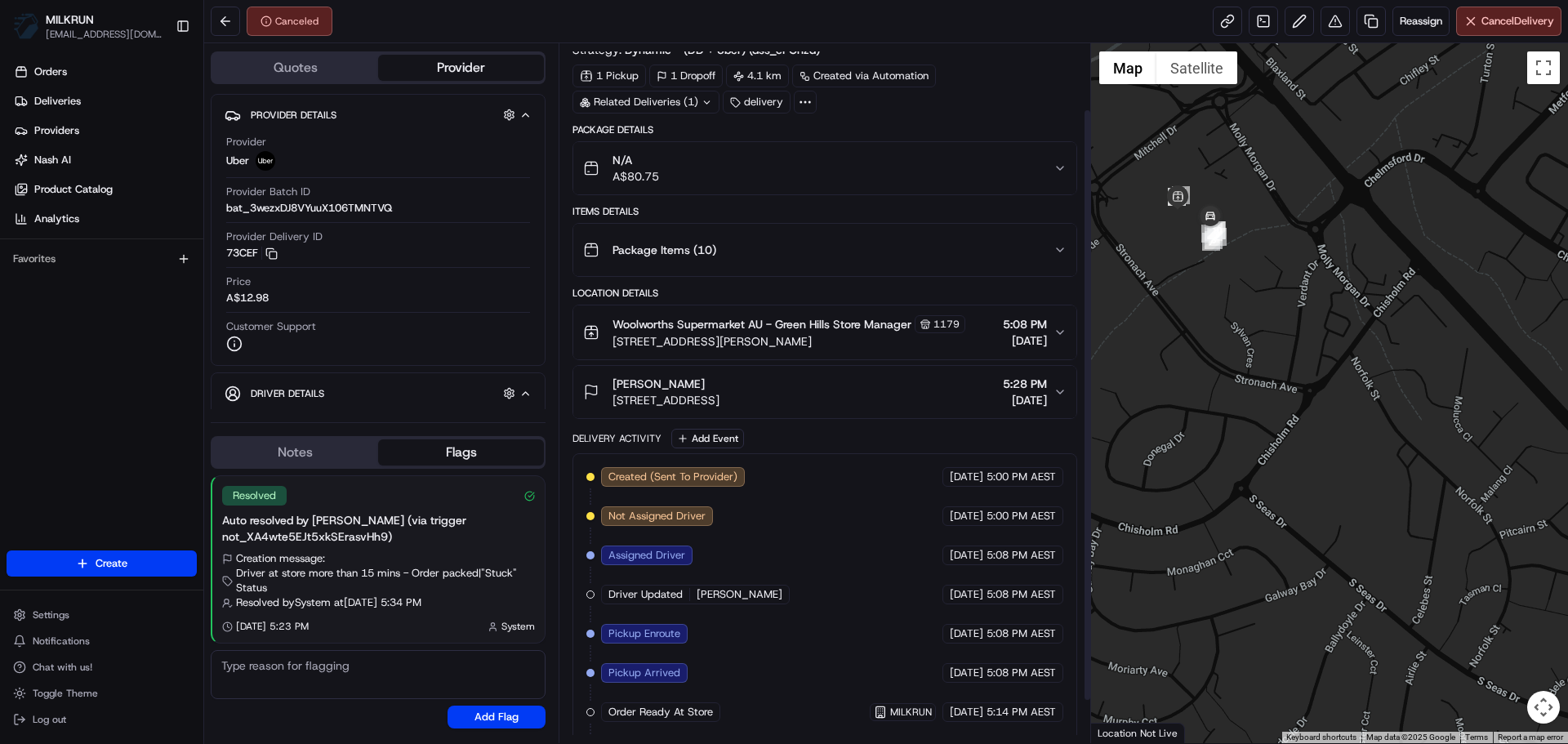
drag, startPoint x: 874, startPoint y: 504, endPoint x: 902, endPoint y: 440, distance: 69.9
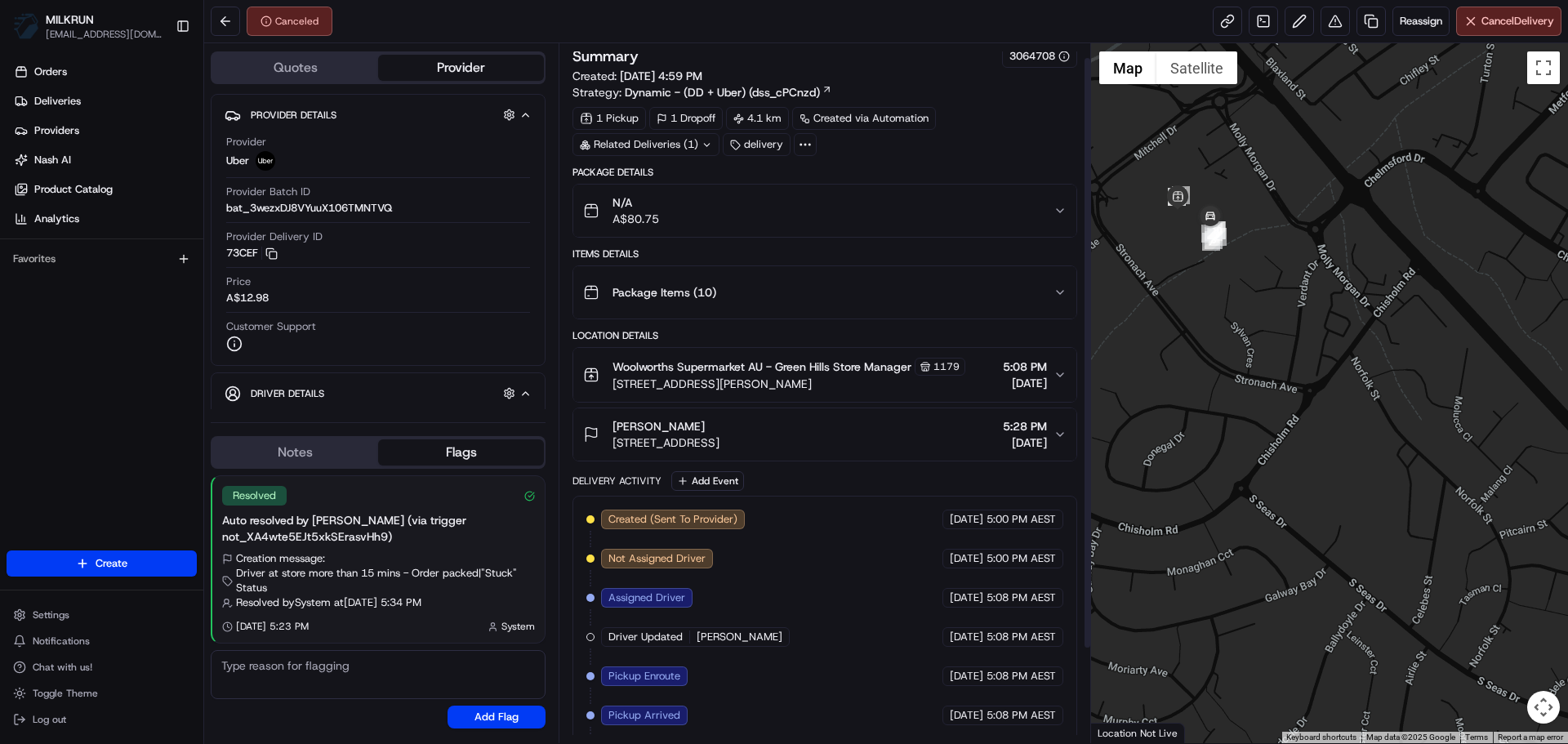
scroll to position [0, 0]
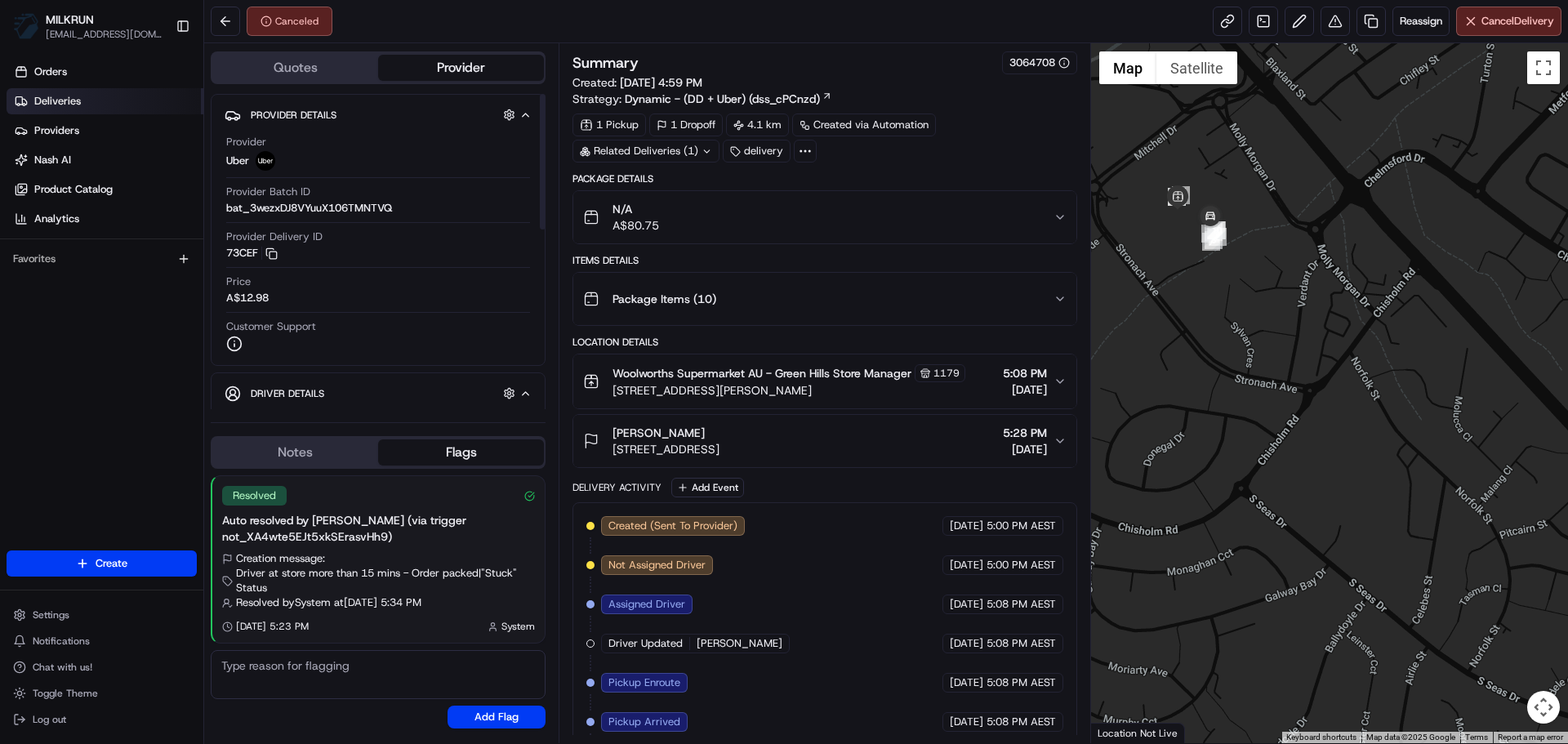
click at [94, 107] on link "Deliveries" at bounding box center [104, 101] width 197 height 26
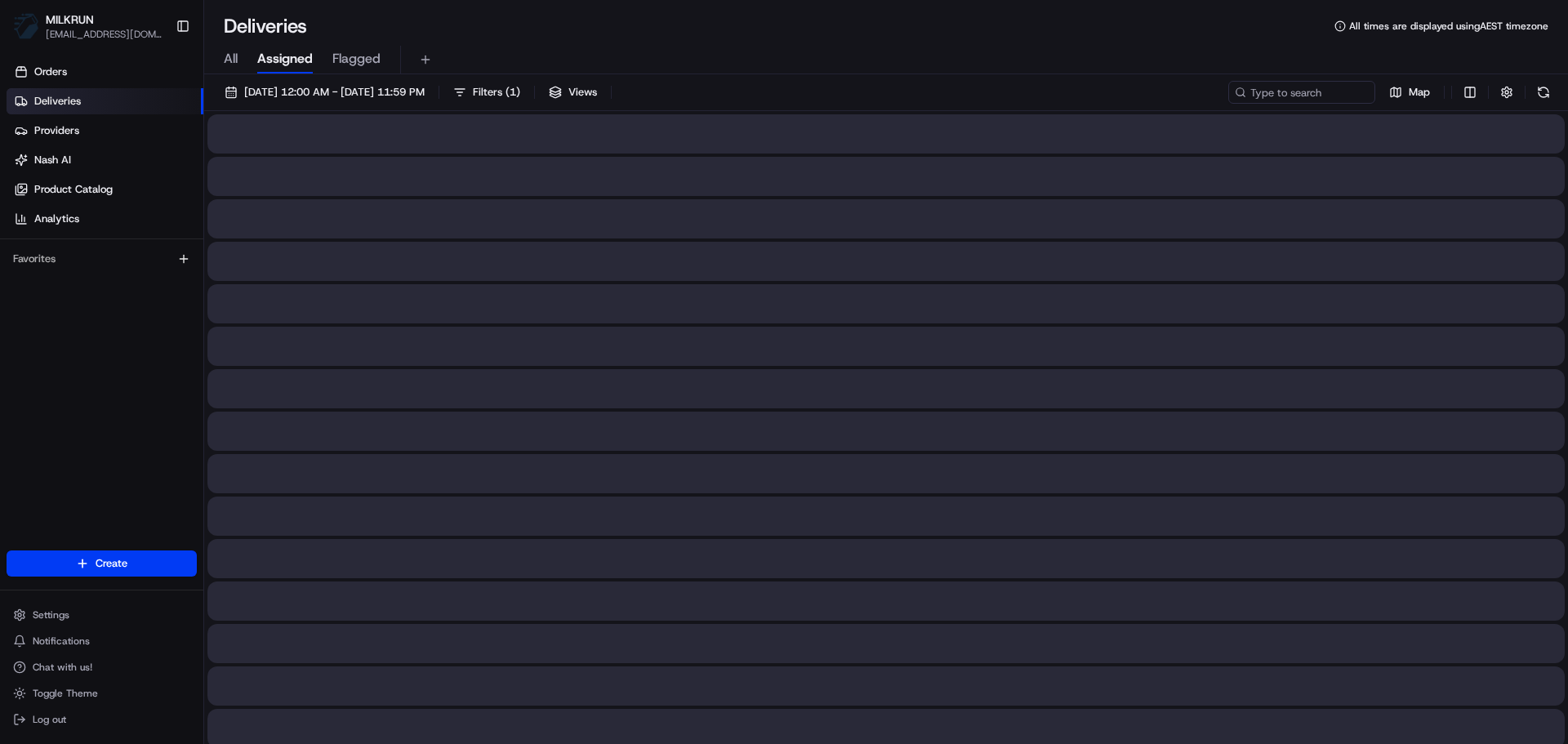
click at [236, 48] on button "All" at bounding box center [230, 59] width 14 height 28
click at [1260, 88] on input at bounding box center [1277, 91] width 196 height 23
paste input "Hannah Martin"
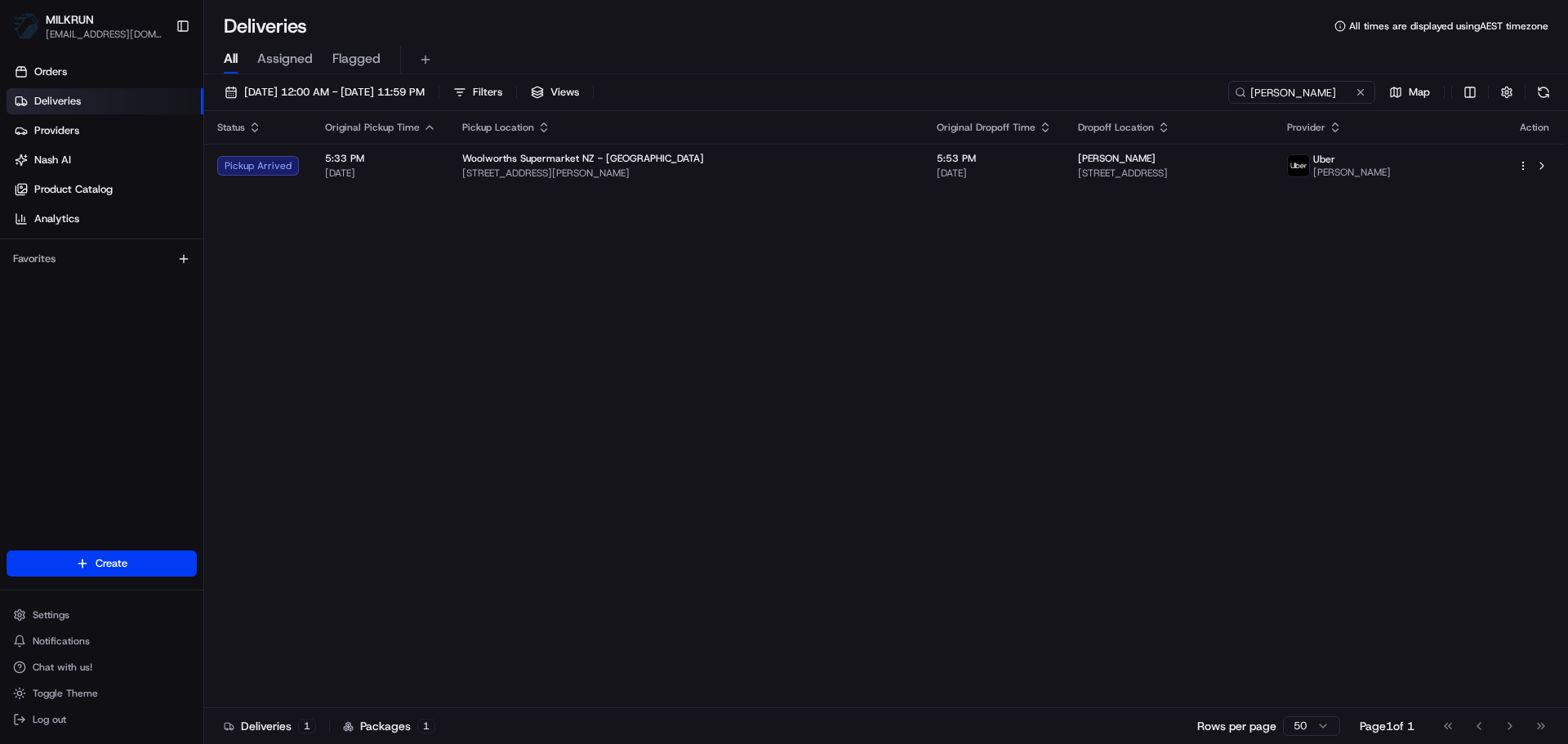
click at [746, 196] on div "Status Original Pickup Time Pickup Location Original Dropoff Time Dropoff Locat…" at bounding box center [884, 409] width 1360 height 597
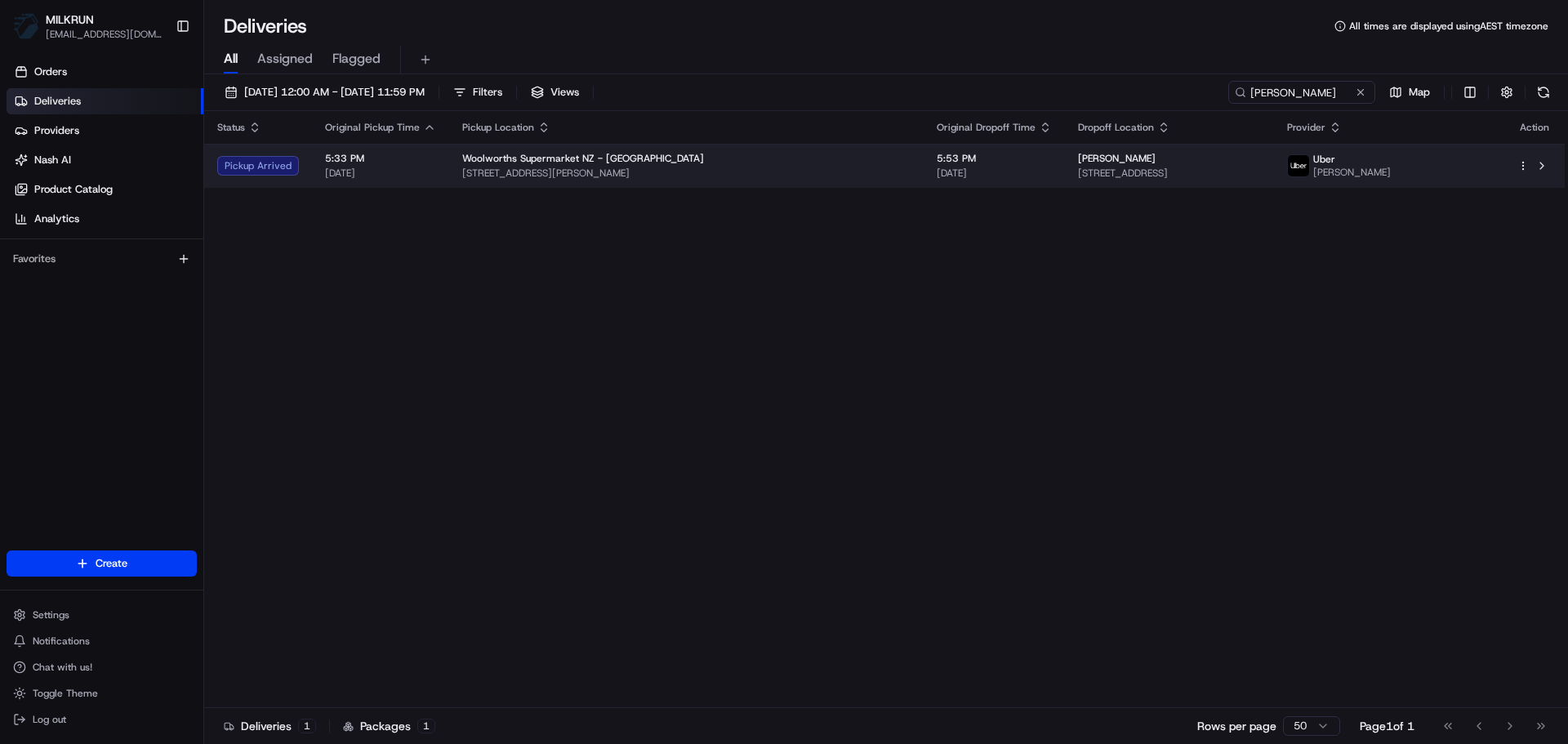
click at [946, 152] on span "5:53 PM" at bounding box center [994, 158] width 115 height 13
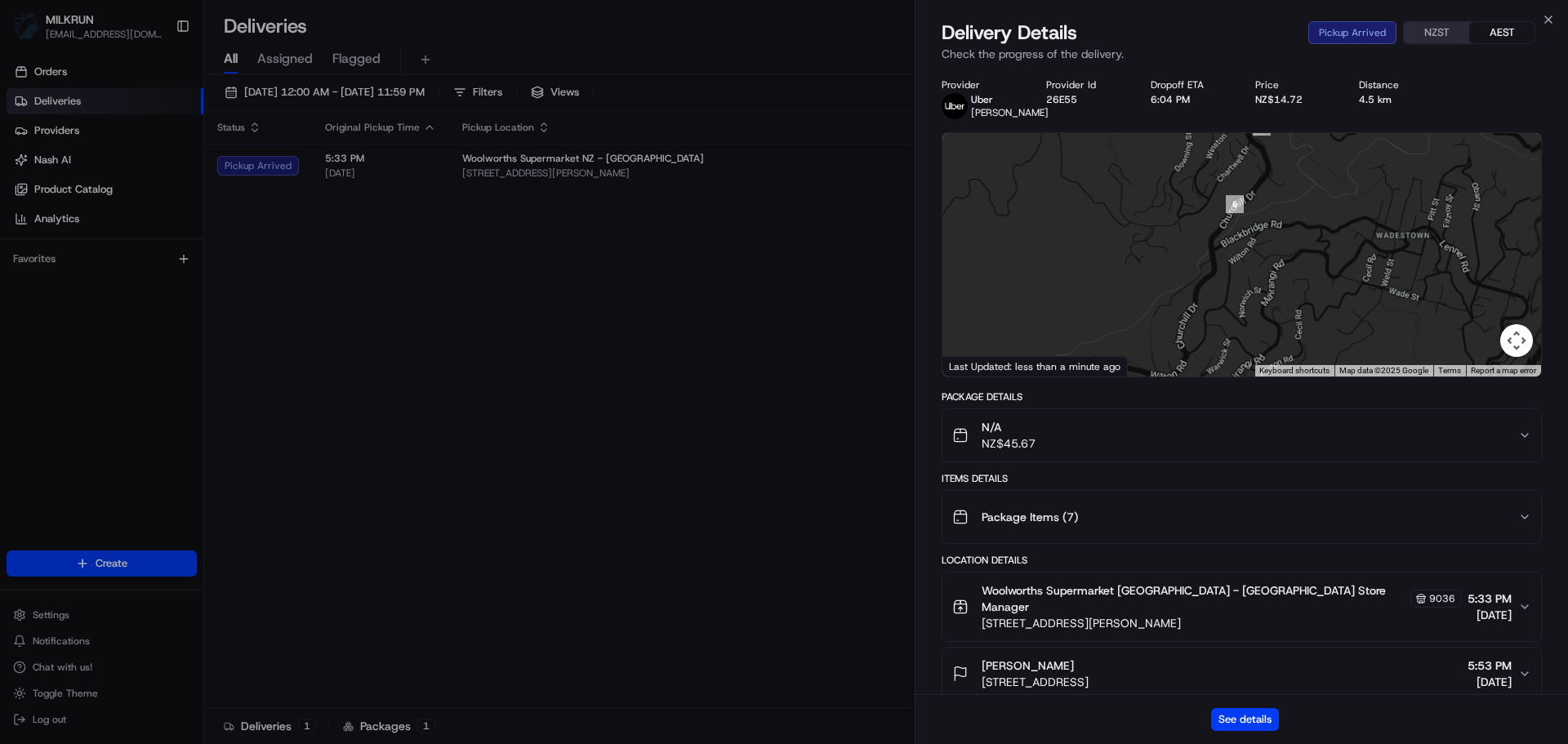
drag, startPoint x: 1255, startPoint y: 186, endPoint x: 1208, endPoint y: 274, distance: 99.8
click at [1208, 274] on div at bounding box center [1242, 254] width 599 height 243
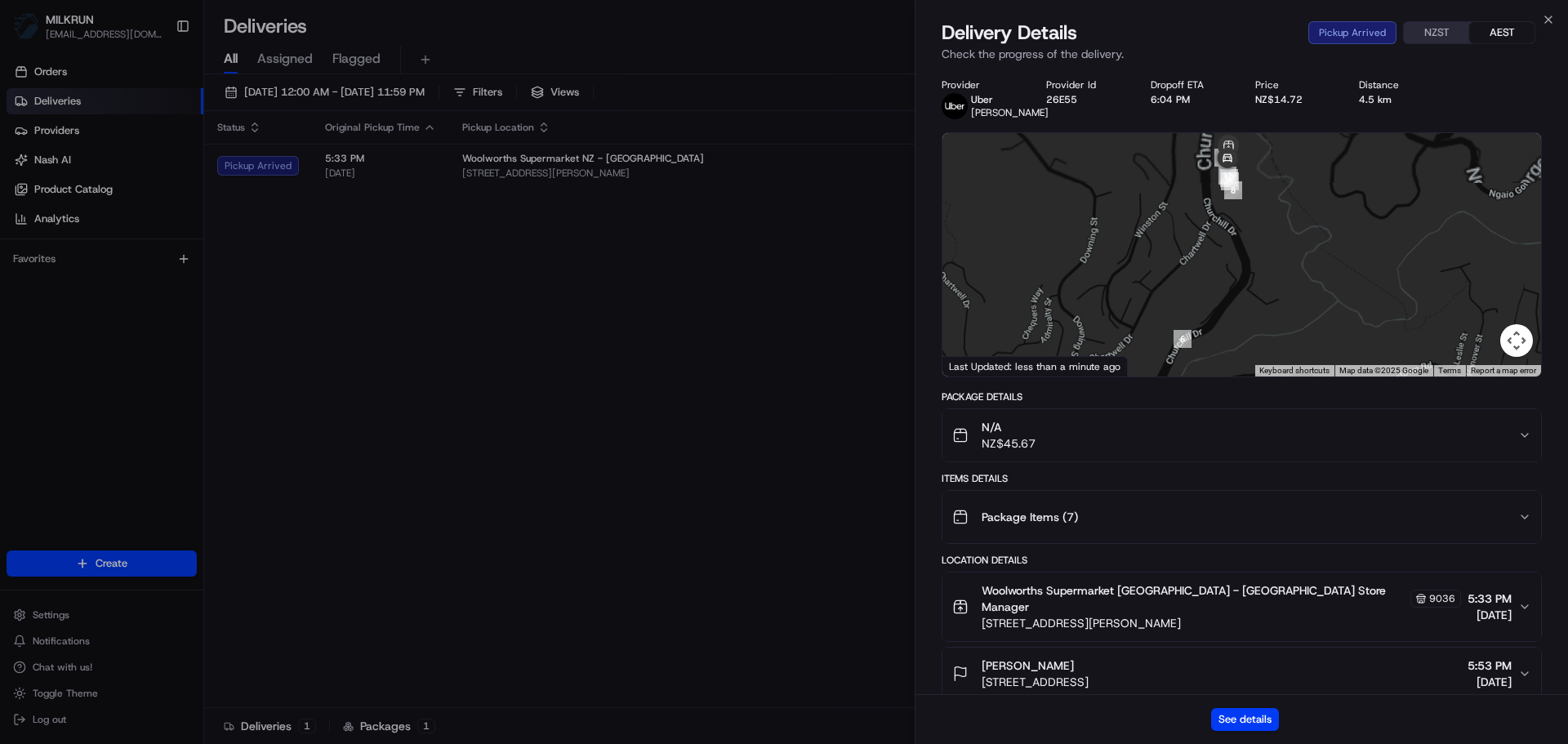
click at [1226, 262] on div at bounding box center [1242, 254] width 599 height 243
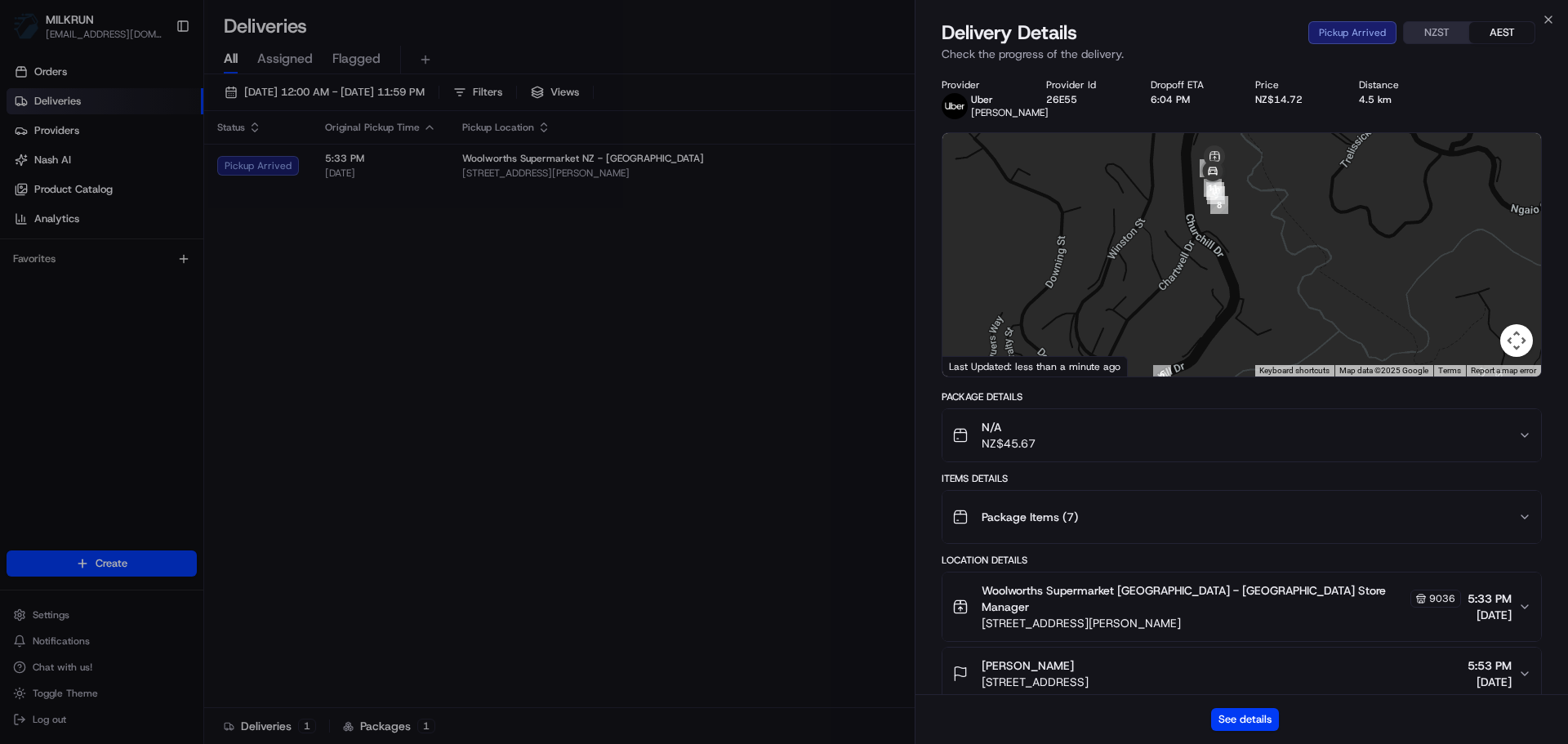
drag, startPoint x: 1246, startPoint y: 206, endPoint x: 1234, endPoint y: 228, distance: 25.1
click at [1234, 228] on div at bounding box center [1242, 254] width 599 height 243
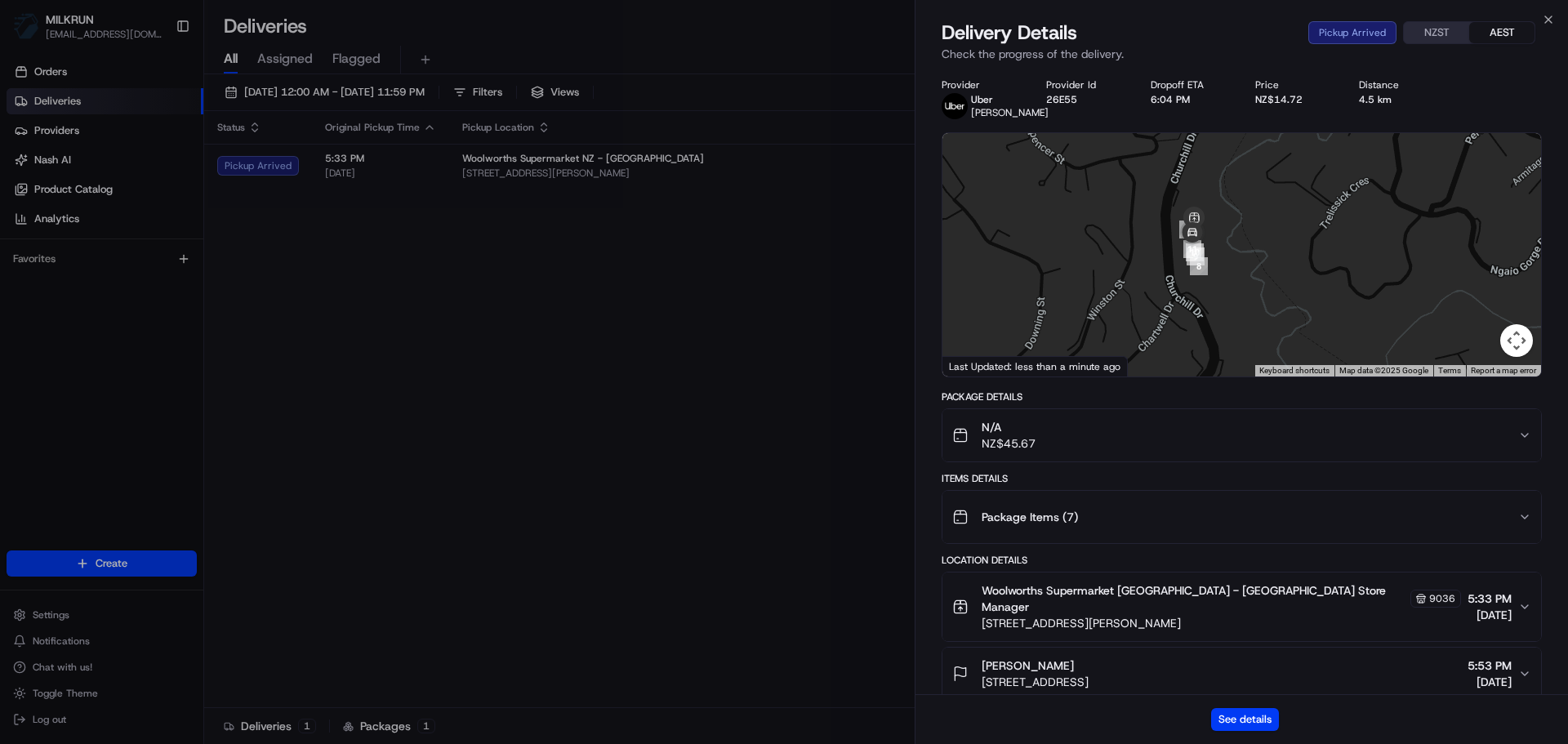
drag, startPoint x: 1225, startPoint y: 216, endPoint x: 1227, endPoint y: 234, distance: 18.1
click at [1227, 234] on div at bounding box center [1242, 254] width 599 height 243
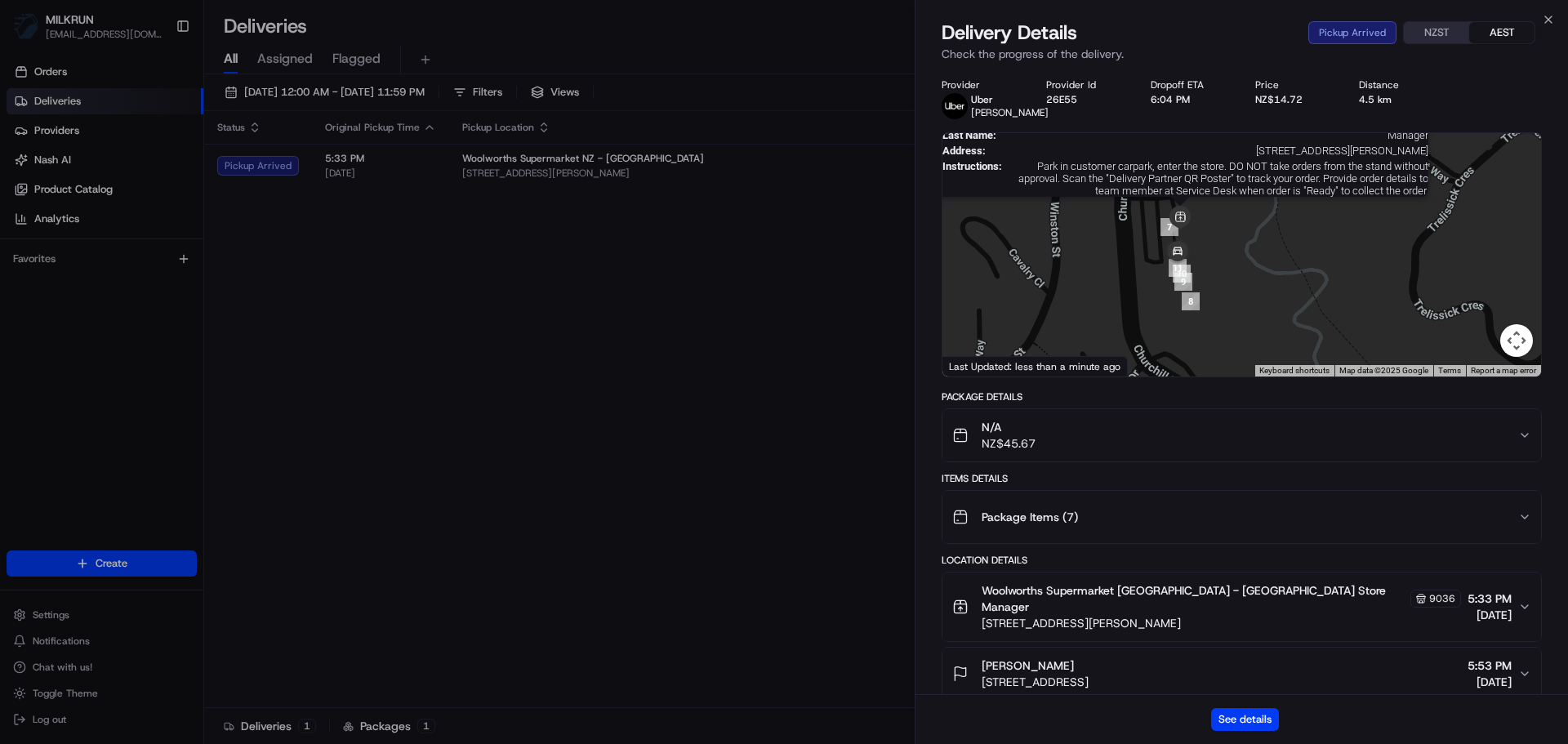
drag, startPoint x: 1165, startPoint y: 219, endPoint x: 1177, endPoint y: 226, distance: 13.9
click at [1177, 226] on img at bounding box center [1180, 218] width 25 height 25
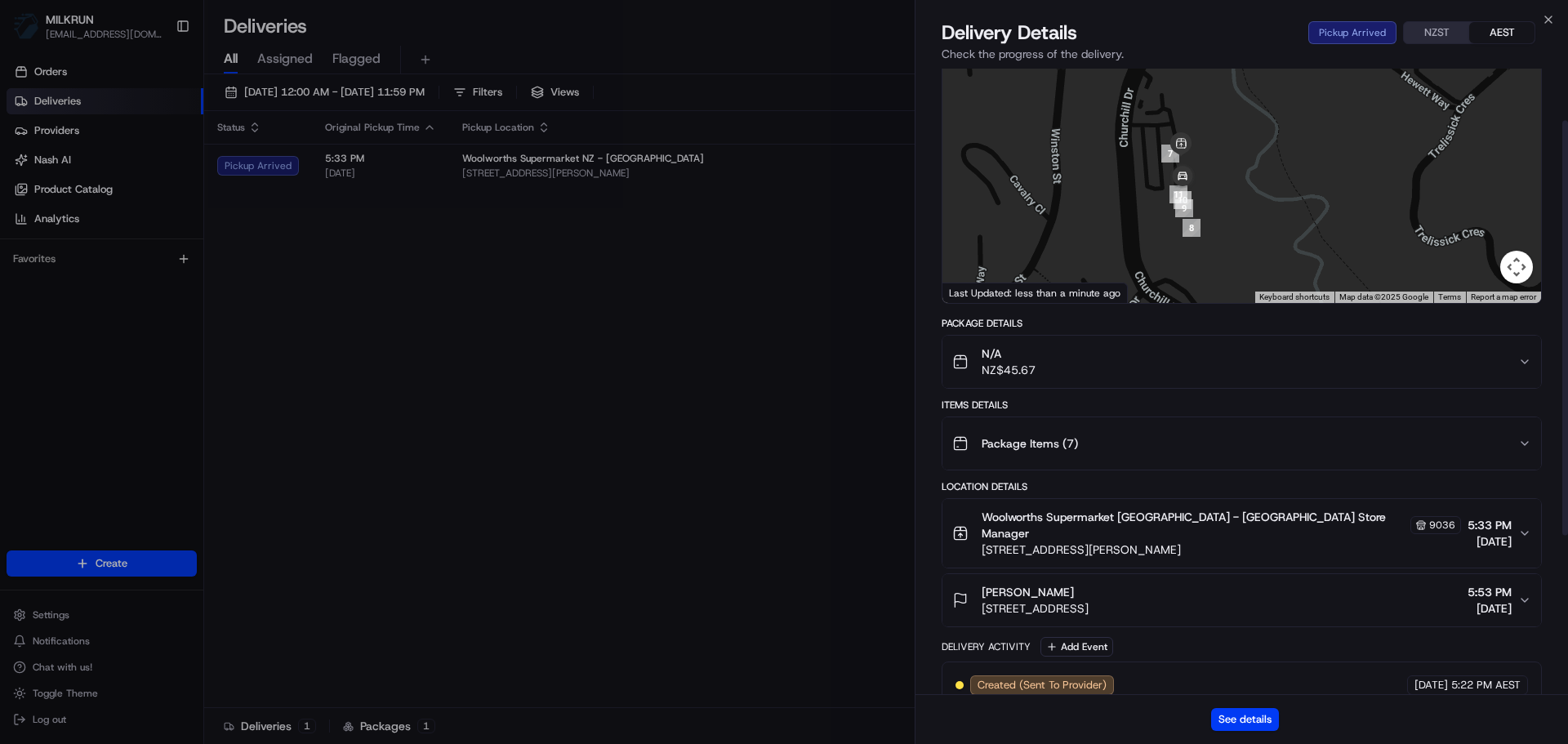
scroll to position [319, 0]
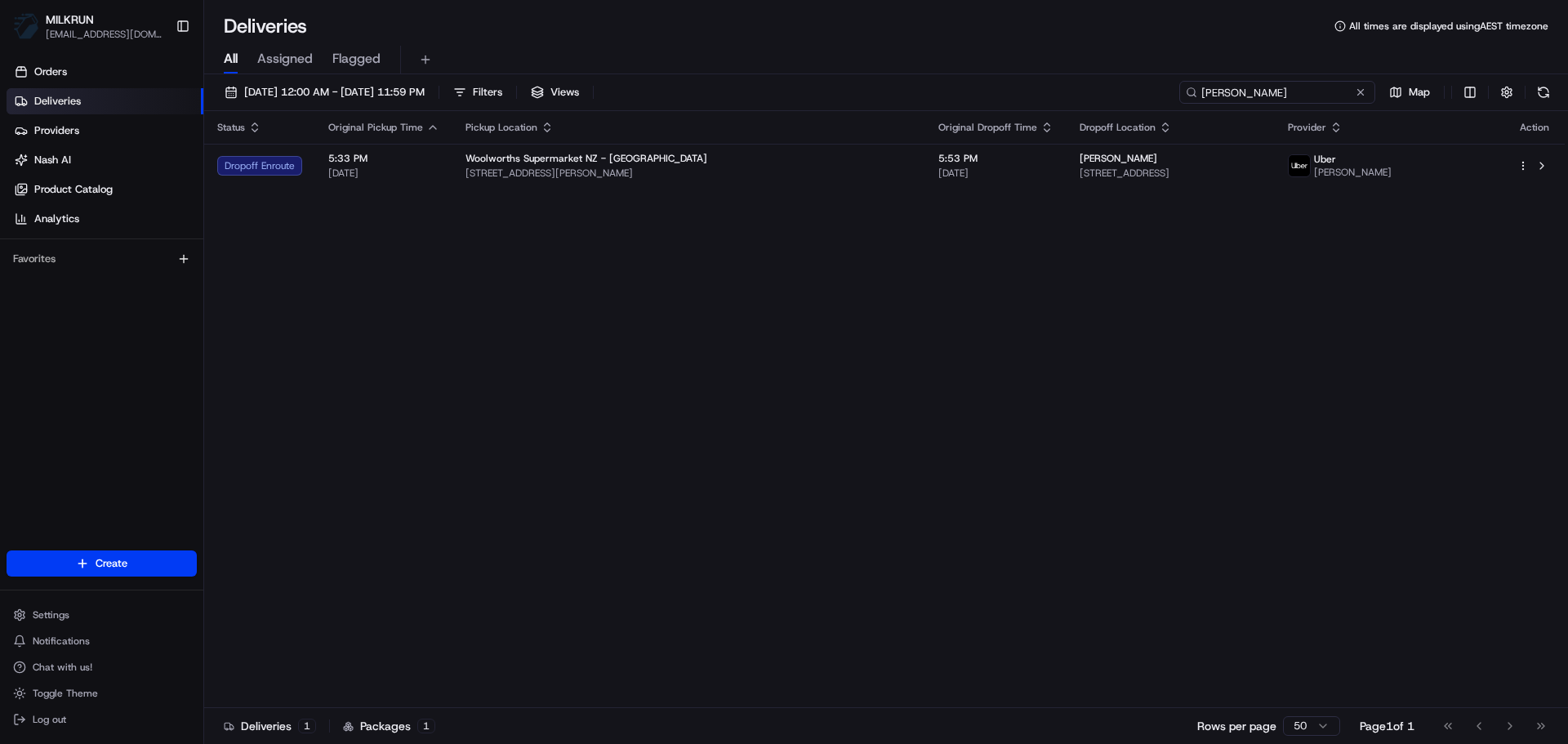
click at [1344, 97] on input "Hannah Martin" at bounding box center [1277, 91] width 196 height 23
paste input "[PERSON_NAME]"
type input "[PERSON_NAME]"
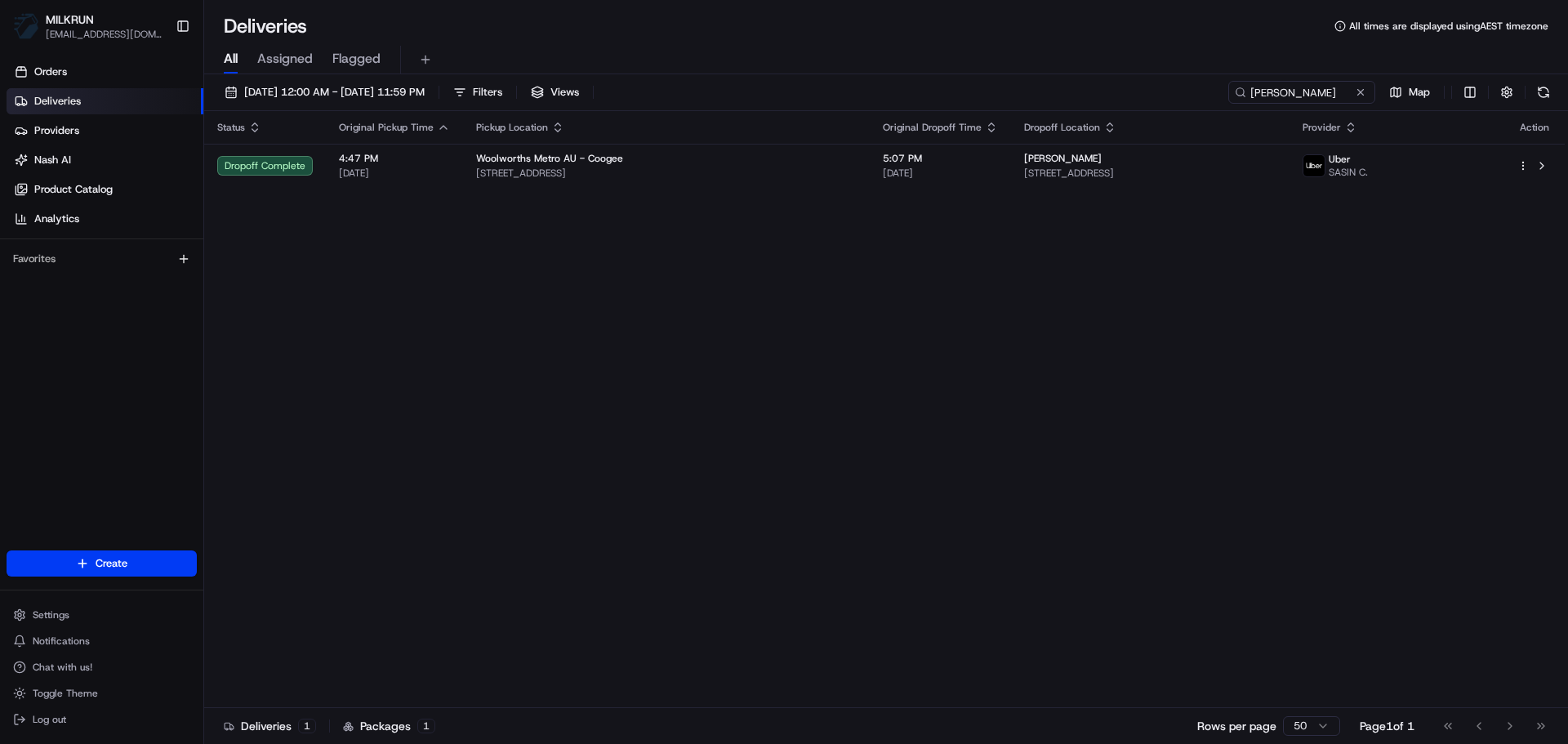
click at [909, 135] on th "Original Dropoff Time" at bounding box center [940, 127] width 141 height 32
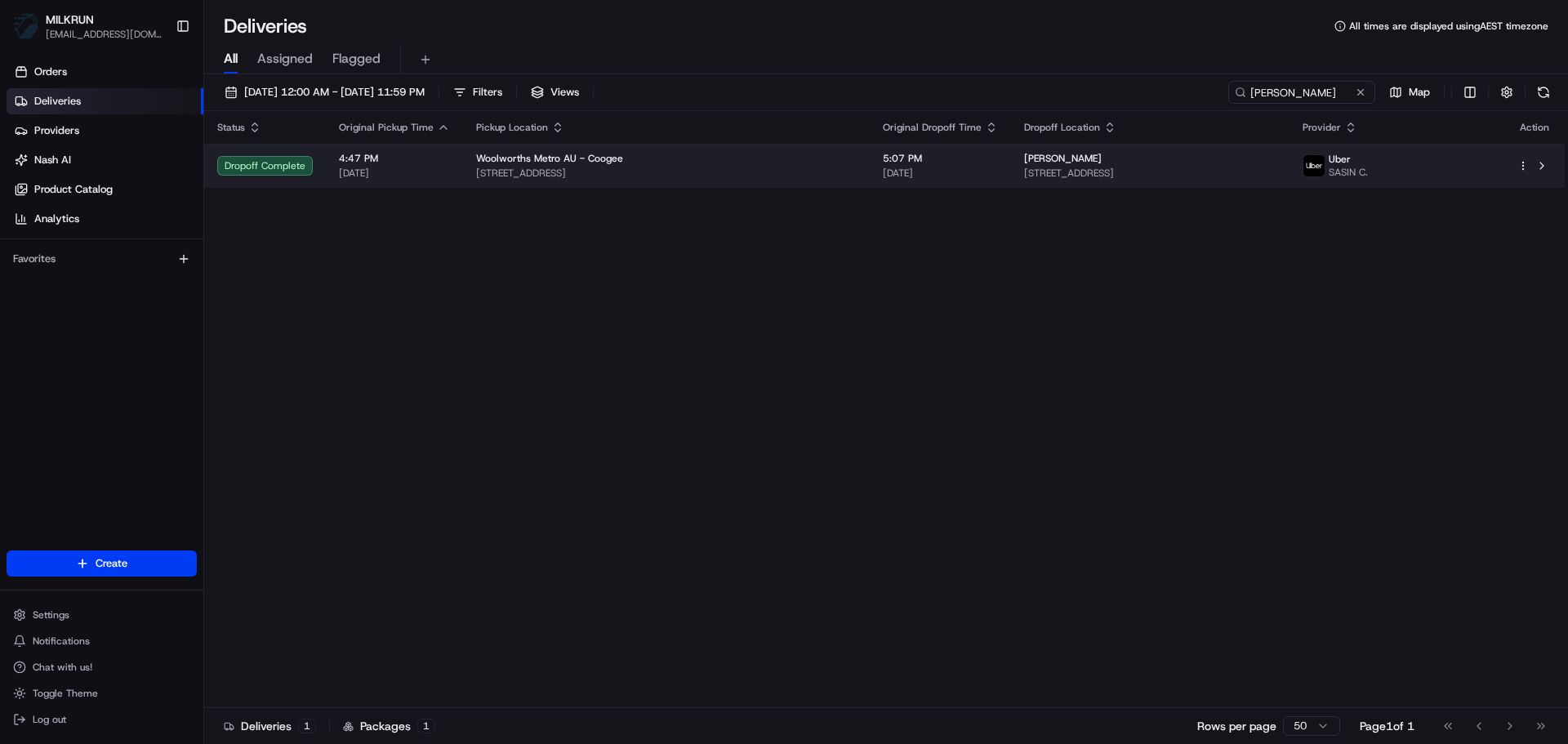
click at [906, 149] on td "5:07 PM 18/08/2025" at bounding box center [940, 166] width 141 height 44
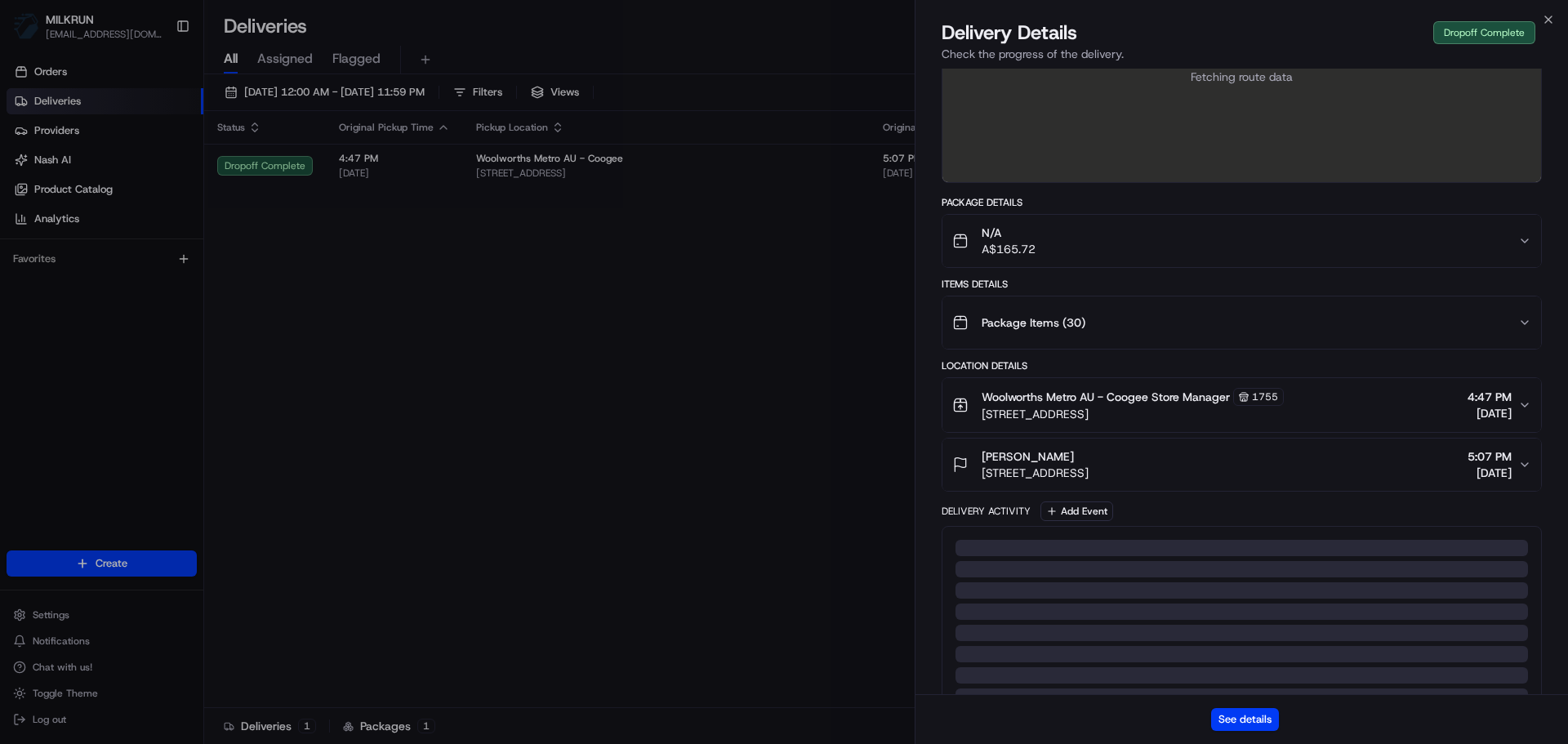
scroll to position [273, 0]
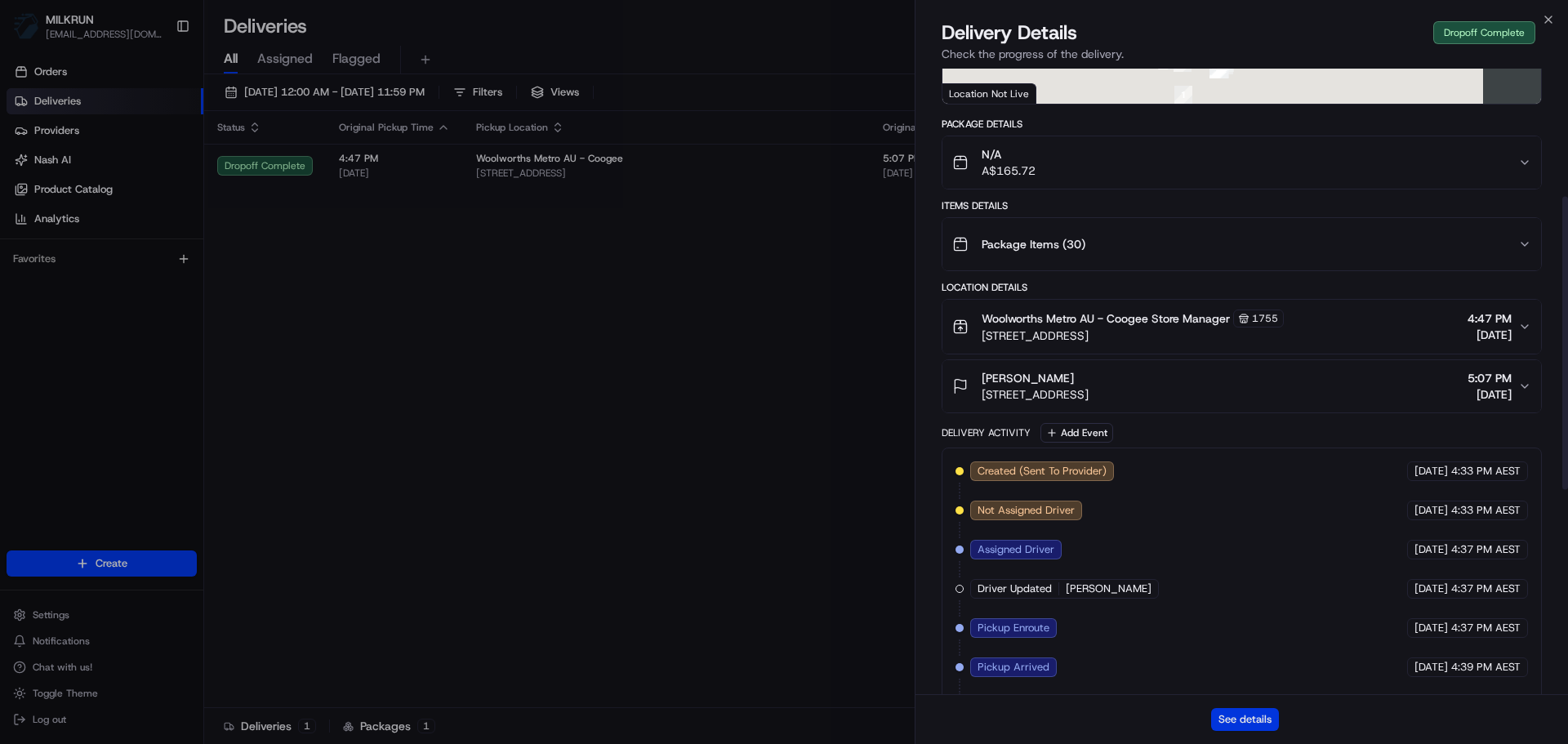
click at [1265, 714] on button "See details" at bounding box center [1245, 719] width 67 height 23
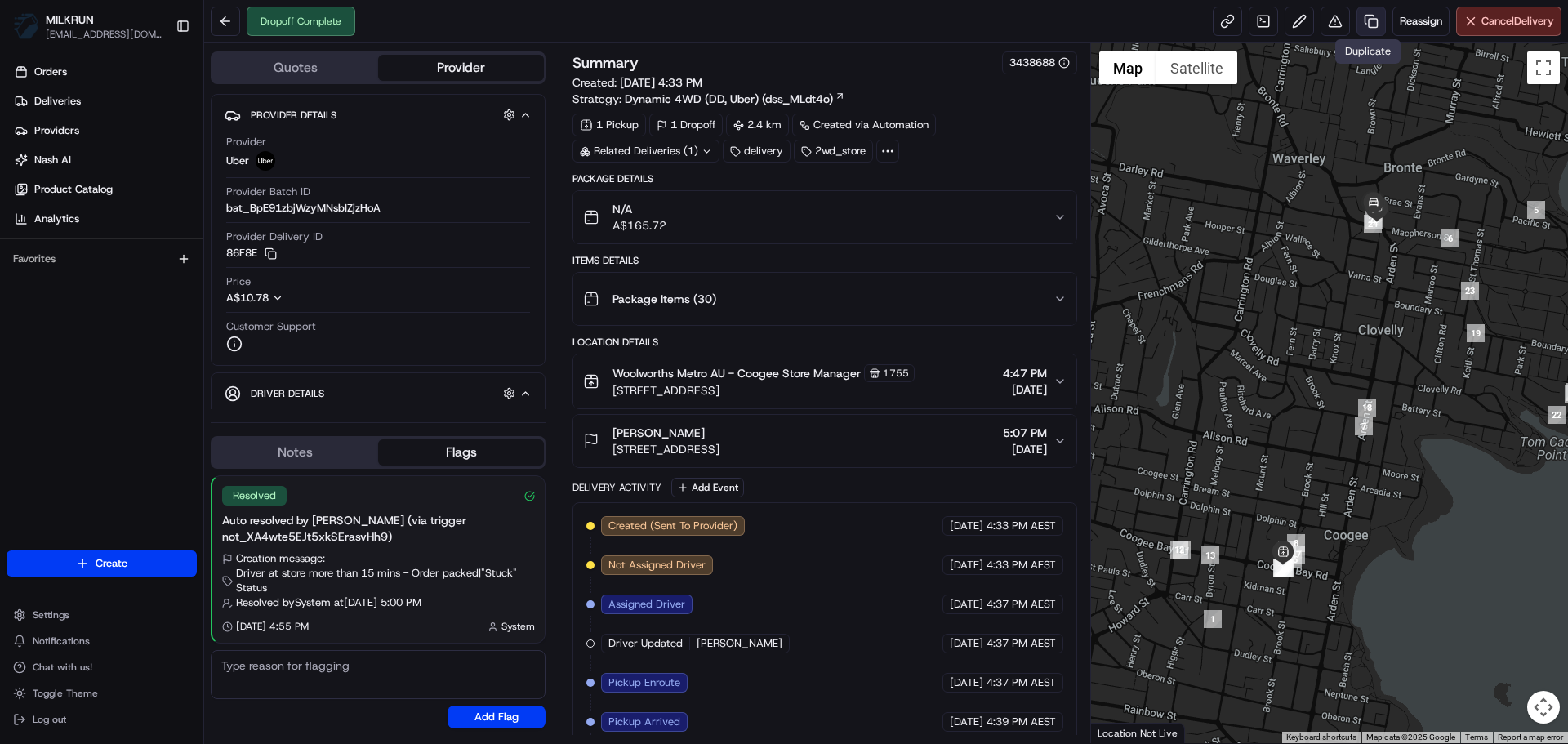
click at [1364, 23] on link at bounding box center [1371, 21] width 30 height 30
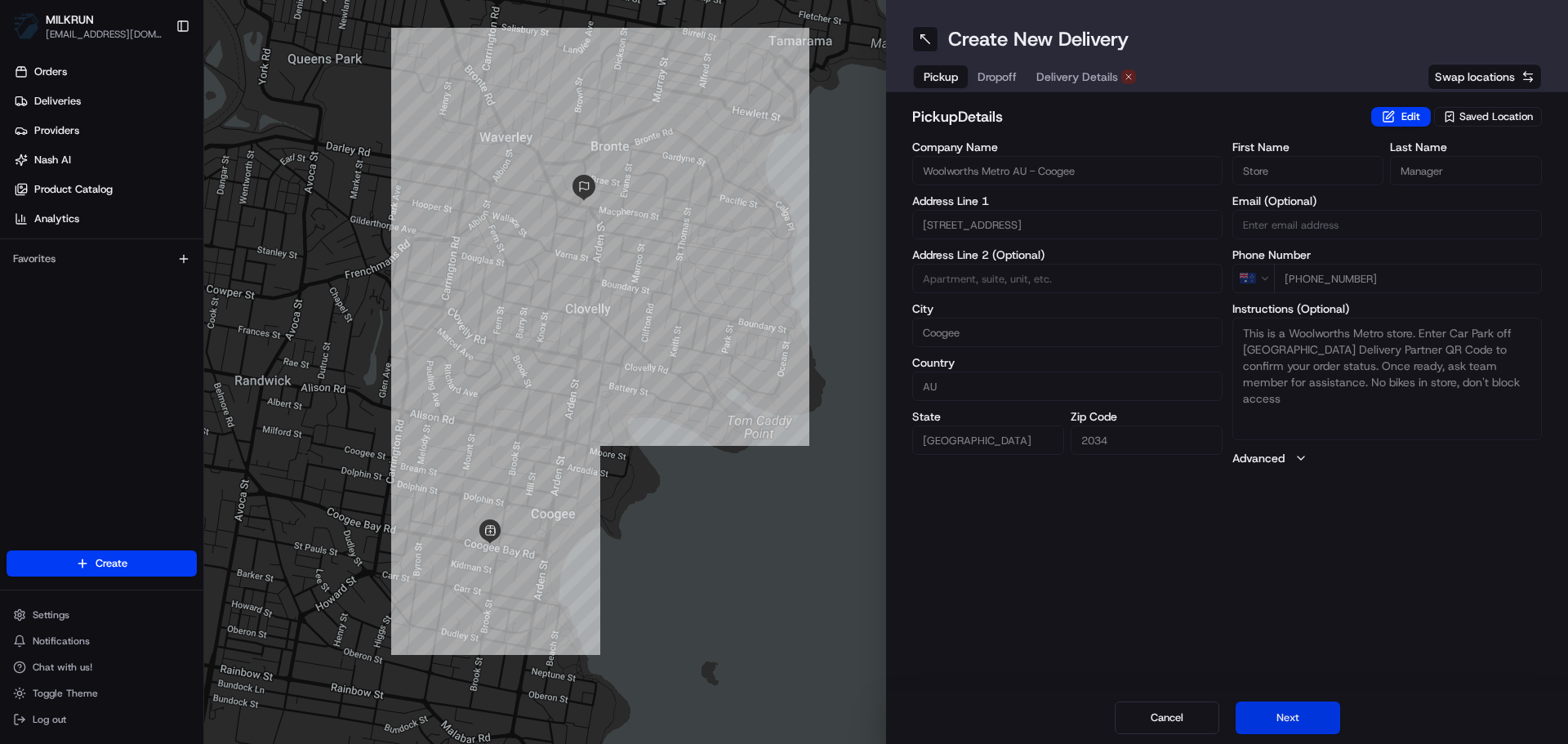
click at [1268, 724] on button "Next" at bounding box center [1287, 717] width 104 height 32
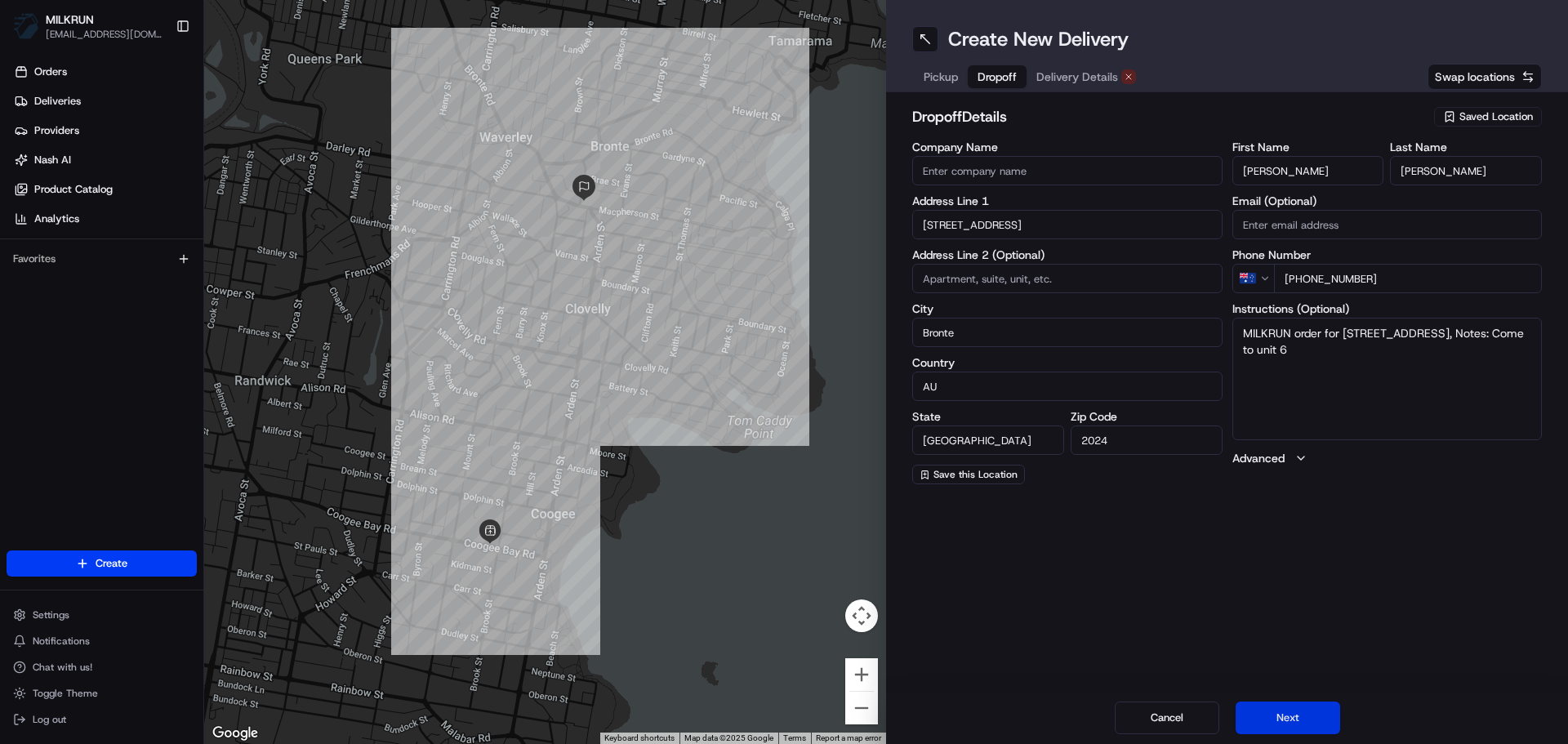
click at [1268, 724] on button "Next" at bounding box center [1287, 717] width 104 height 32
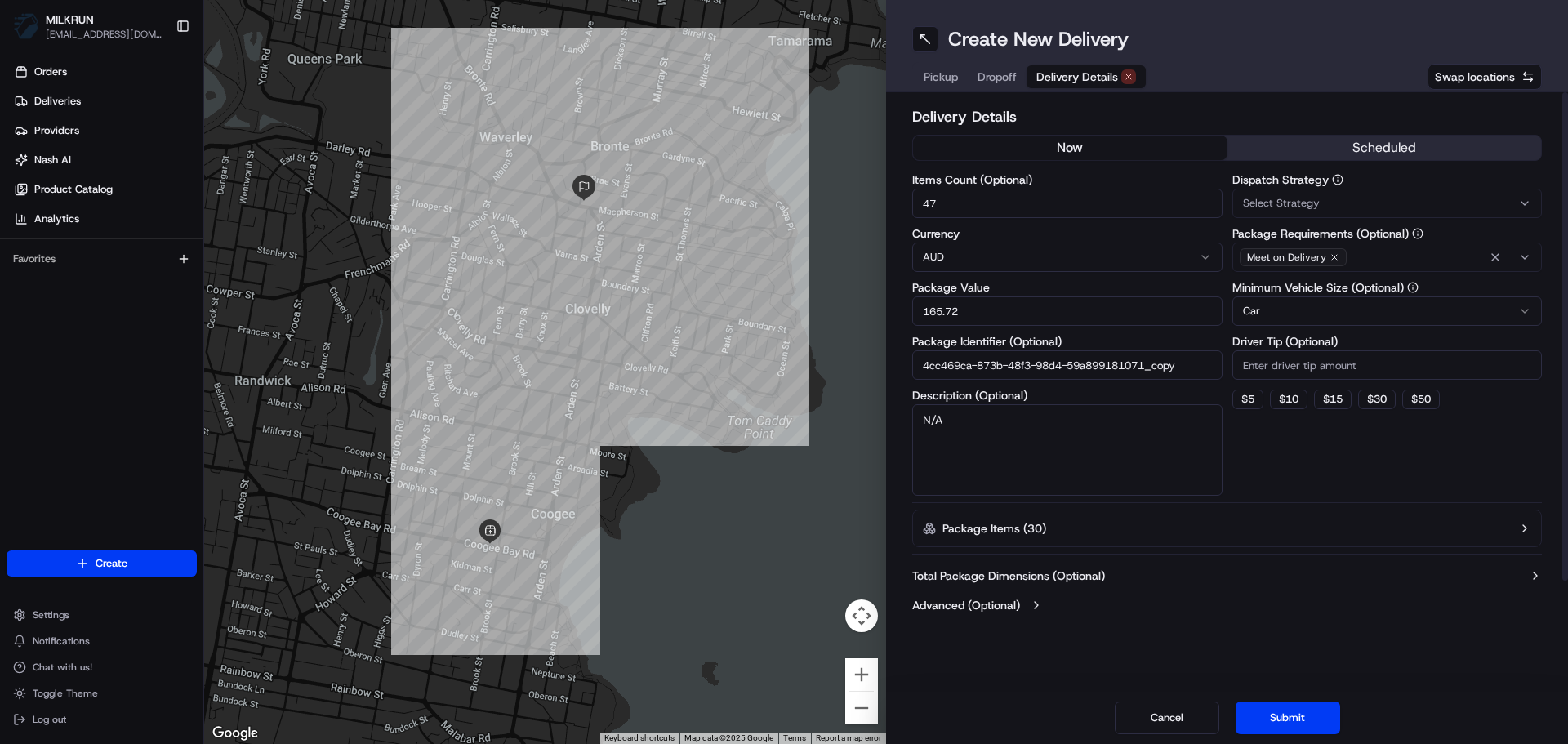
click at [1015, 144] on button "now" at bounding box center [1070, 148] width 314 height 25
drag, startPoint x: 1015, startPoint y: 193, endPoint x: 774, endPoint y: 194, distance: 241.0
click at [774, 194] on div "← Move left → Move right ↑ Move up ↓ Move down + Zoom in - Zoom out Home Jump l…" at bounding box center [886, 372] width 1364 height 744
type input "25"
drag, startPoint x: 1048, startPoint y: 321, endPoint x: 857, endPoint y: 319, distance: 191.0
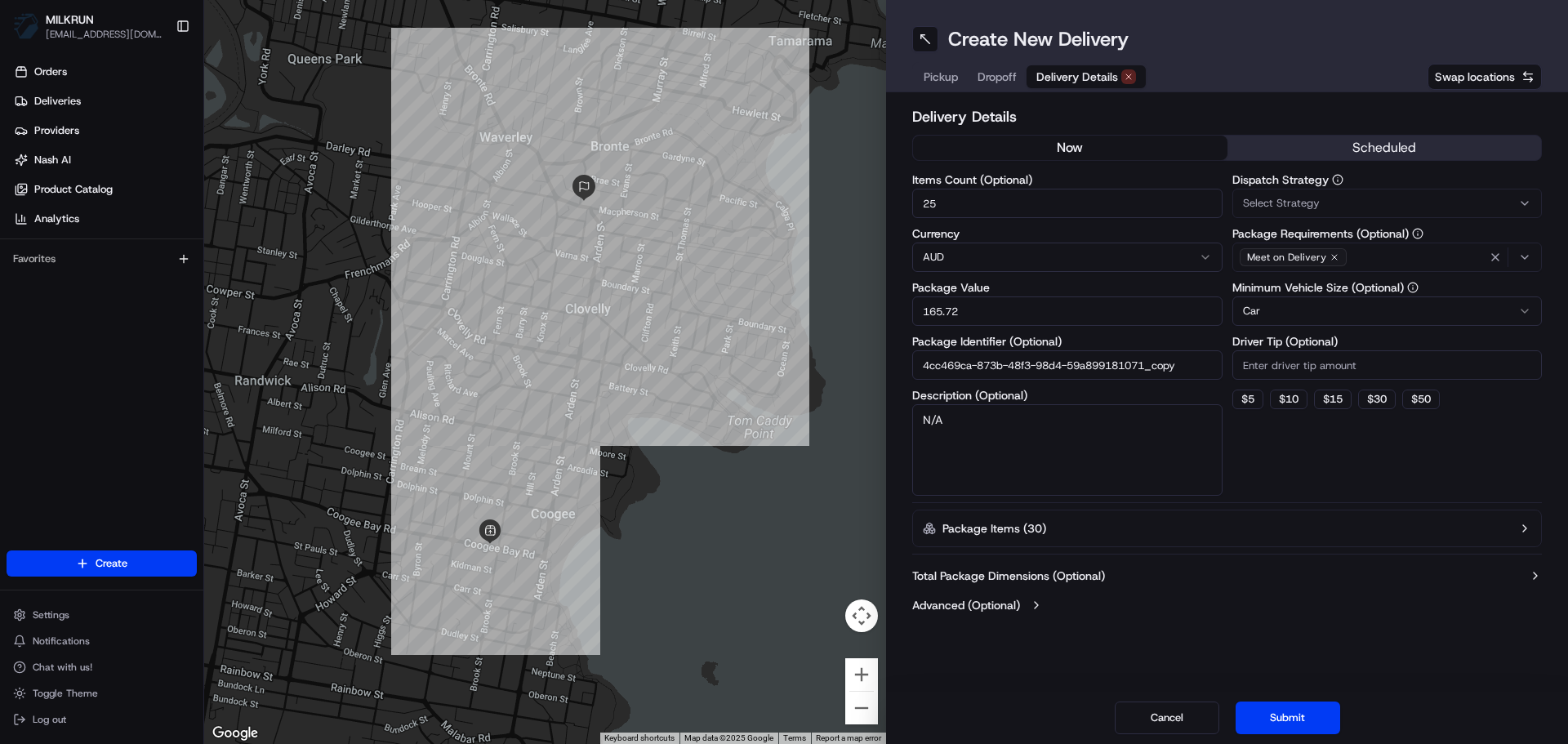
click at [857, 319] on div "← Move left → Move right ↑ Move up ↓ Move down + Zoom in - Zoom out Home Jump l…" at bounding box center [886, 372] width 1364 height 744
type input "98"
click at [1295, 484] on div "Dispatch Strategy Select Strategy Package Requirements (Optional) Meet on Deliv…" at bounding box center [1388, 335] width 310 height 322
click at [1283, 719] on button "Submit" at bounding box center [1287, 717] width 104 height 32
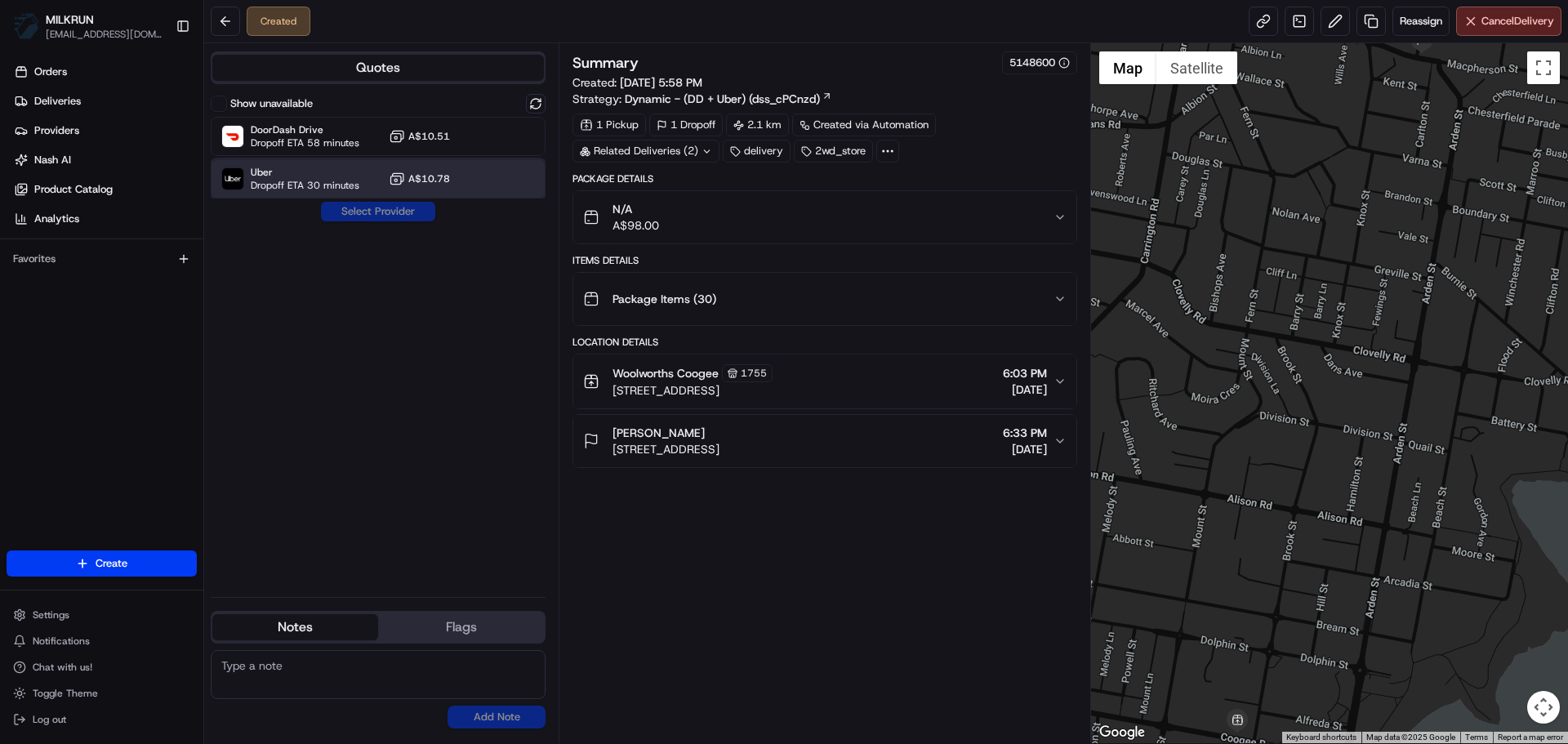
click at [371, 170] on div "Uber Dropoff ETA 30 minutes A$10.78" at bounding box center [378, 178] width 334 height 39
click at [360, 203] on button "Assign Provider" at bounding box center [377, 211] width 115 height 19
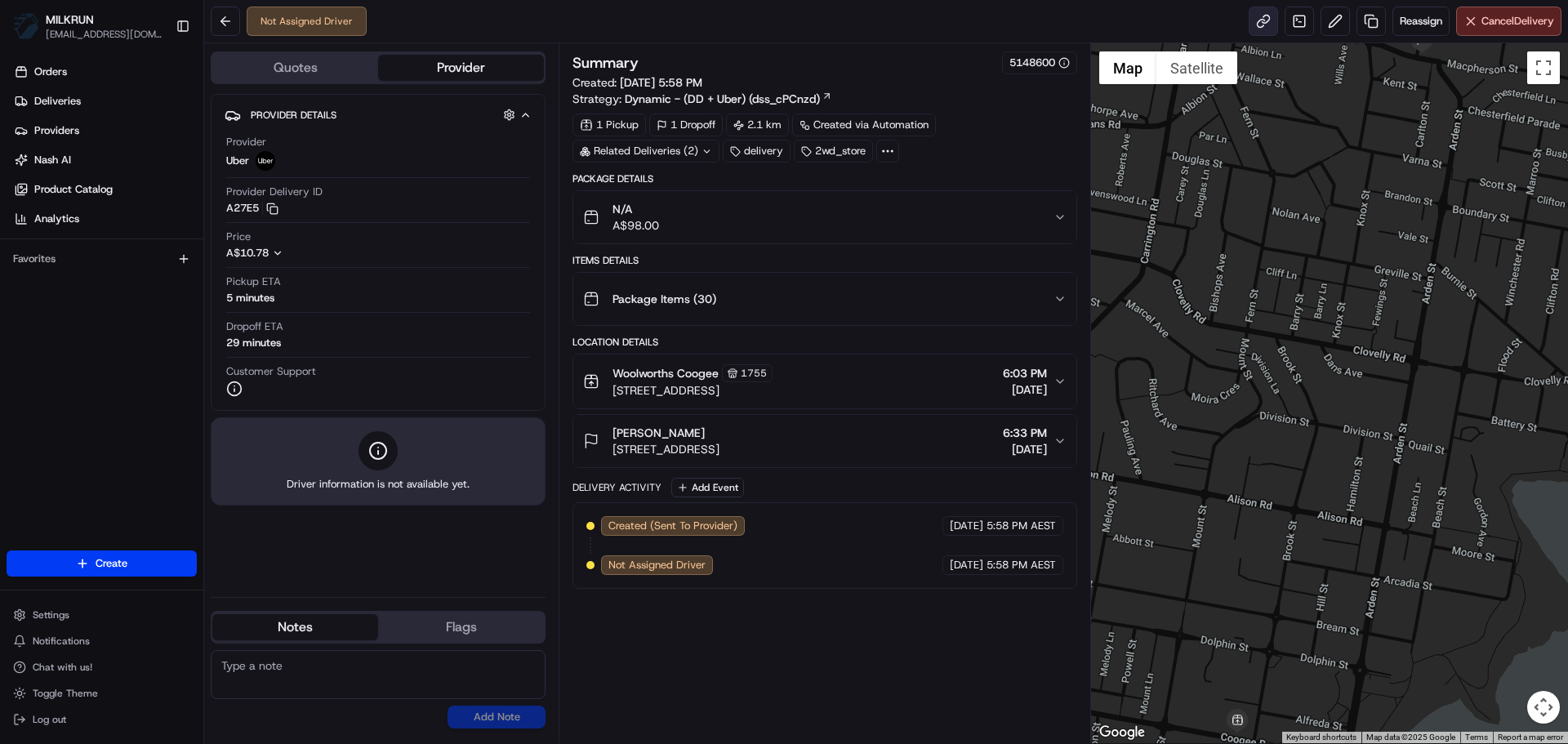
click at [1248, 11] on link at bounding box center [1263, 21] width 30 height 30
